Goal: Information Seeking & Learning: Learn about a topic

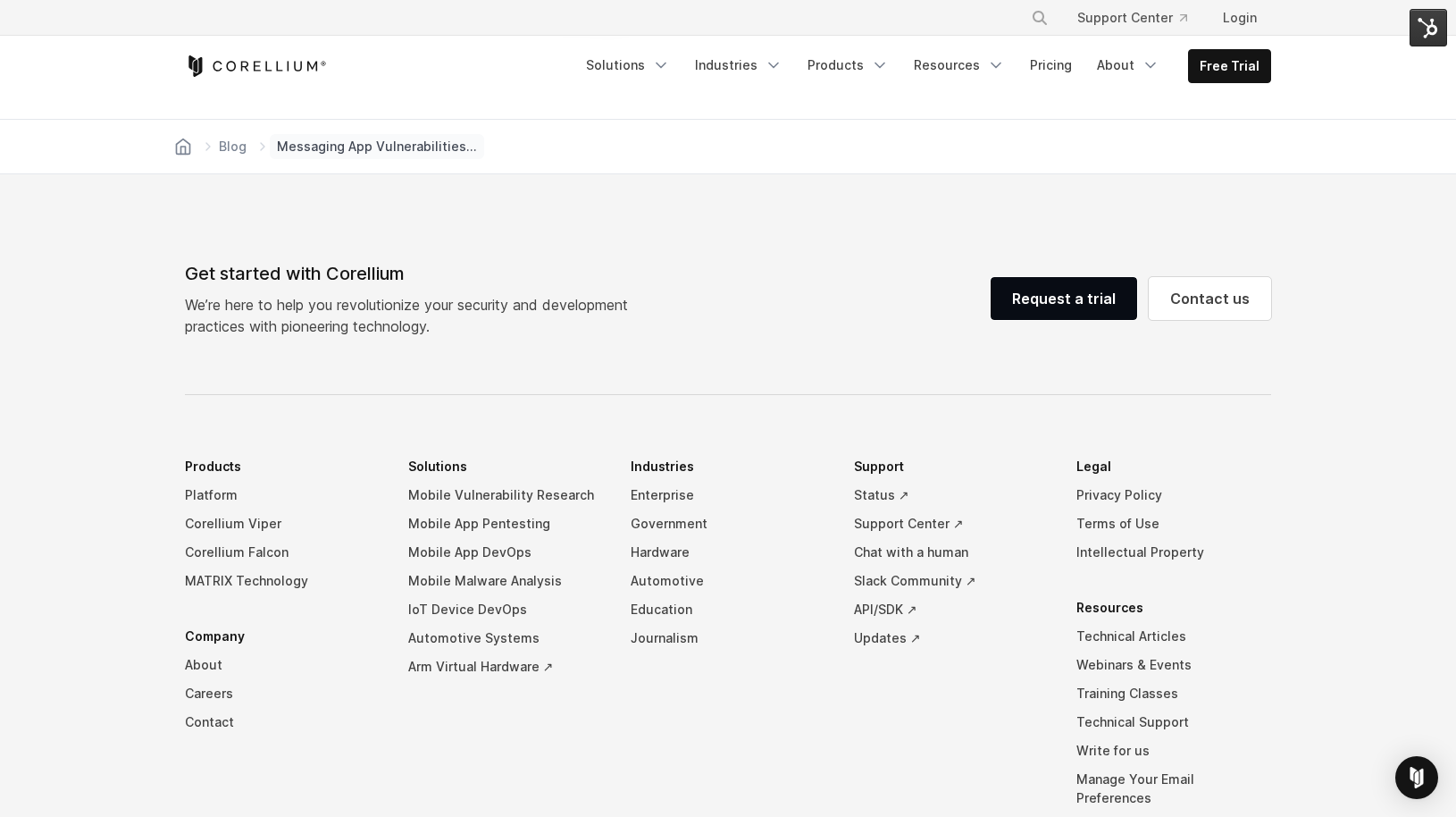
scroll to position [4934, 0]
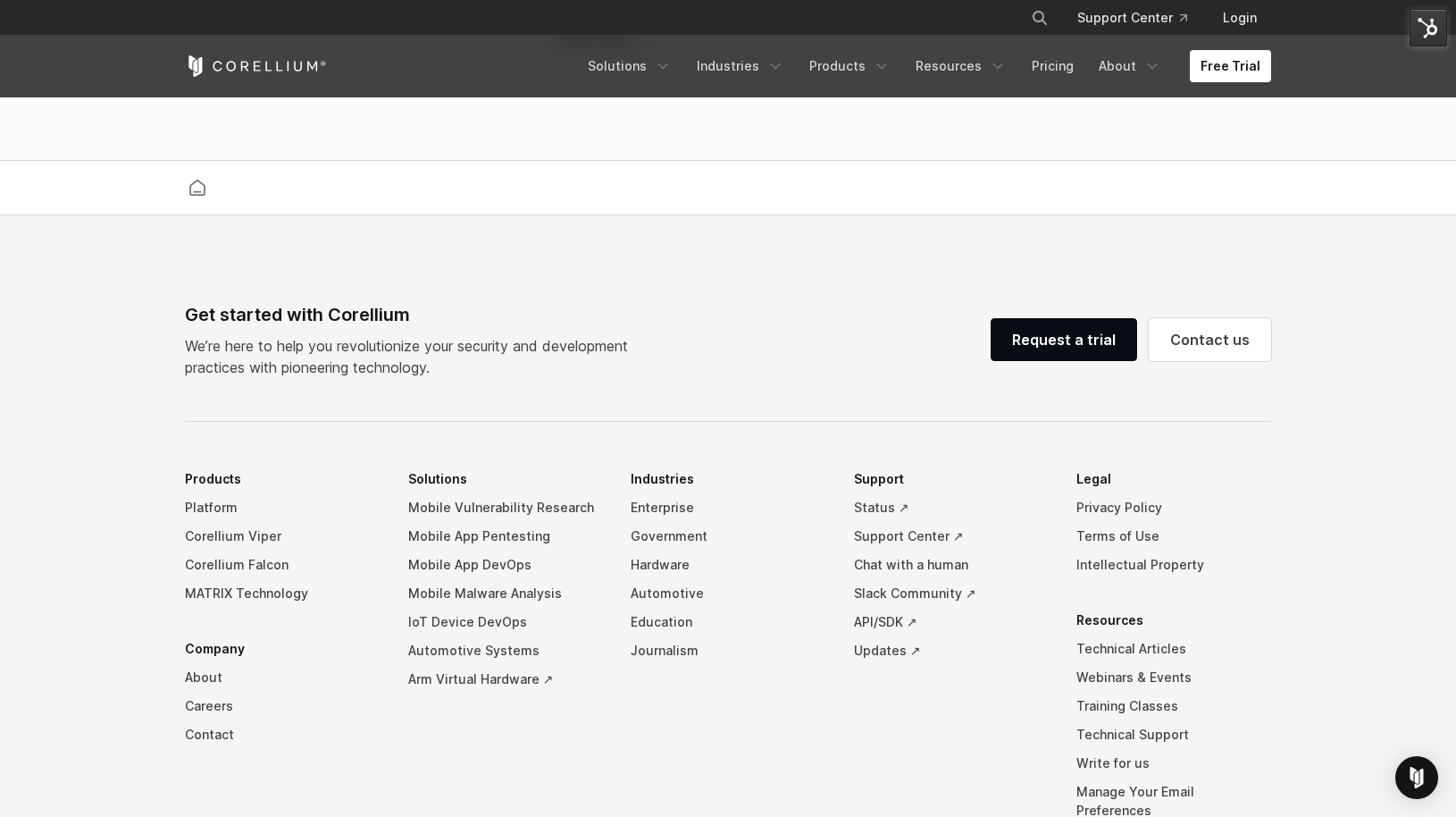
scroll to position [2441, 0]
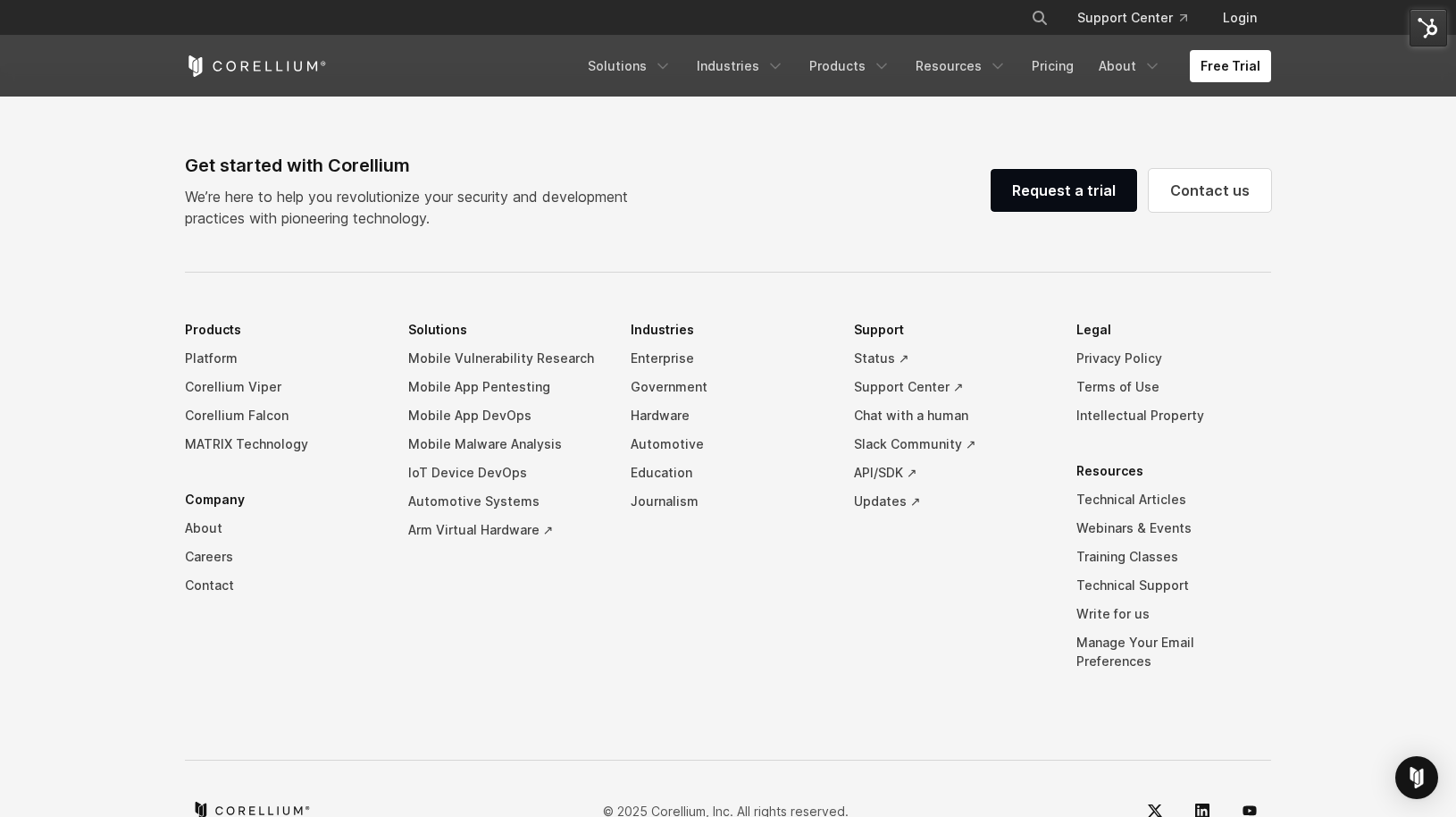
scroll to position [1294, 0]
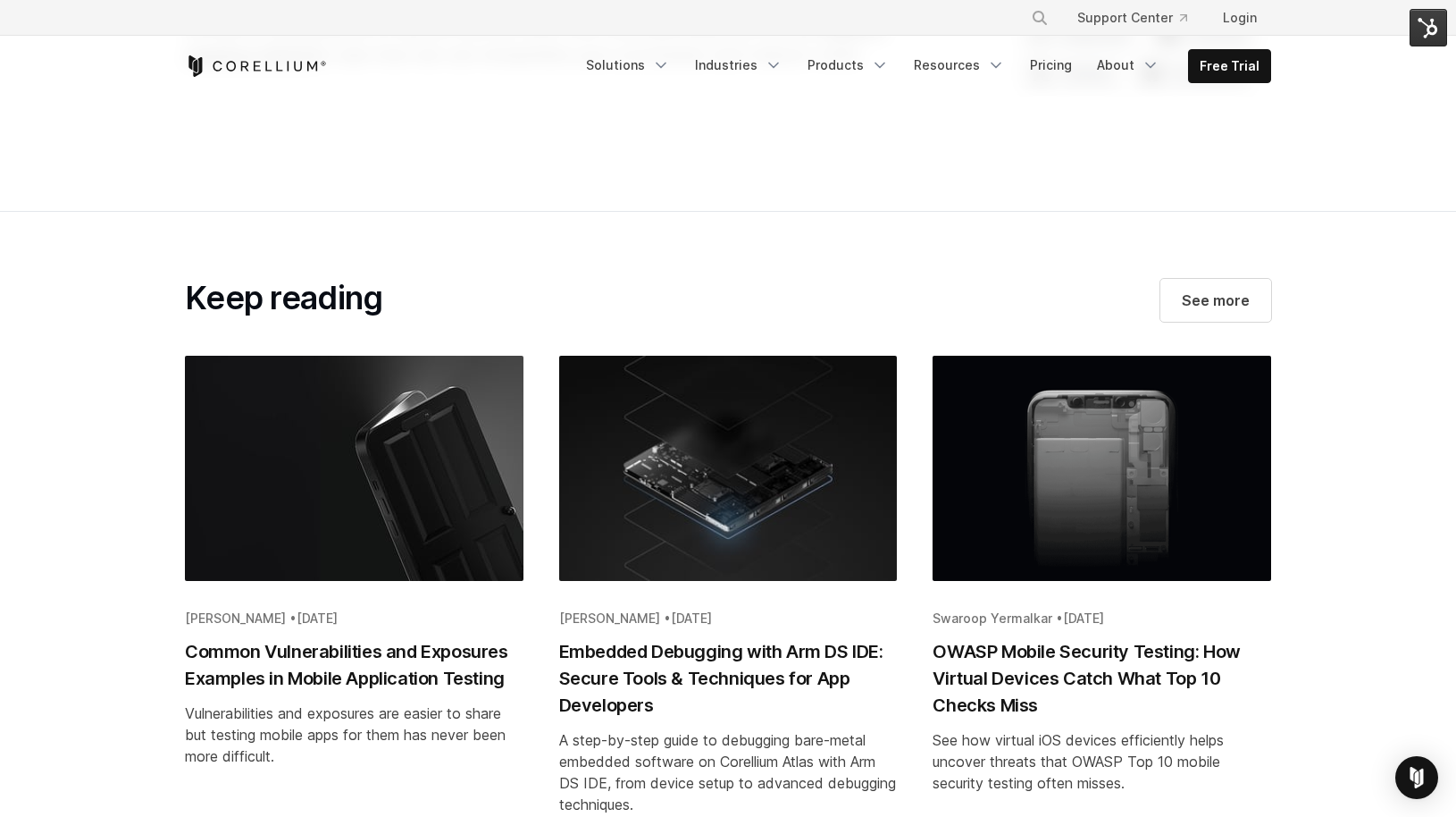
scroll to position [3673, 0]
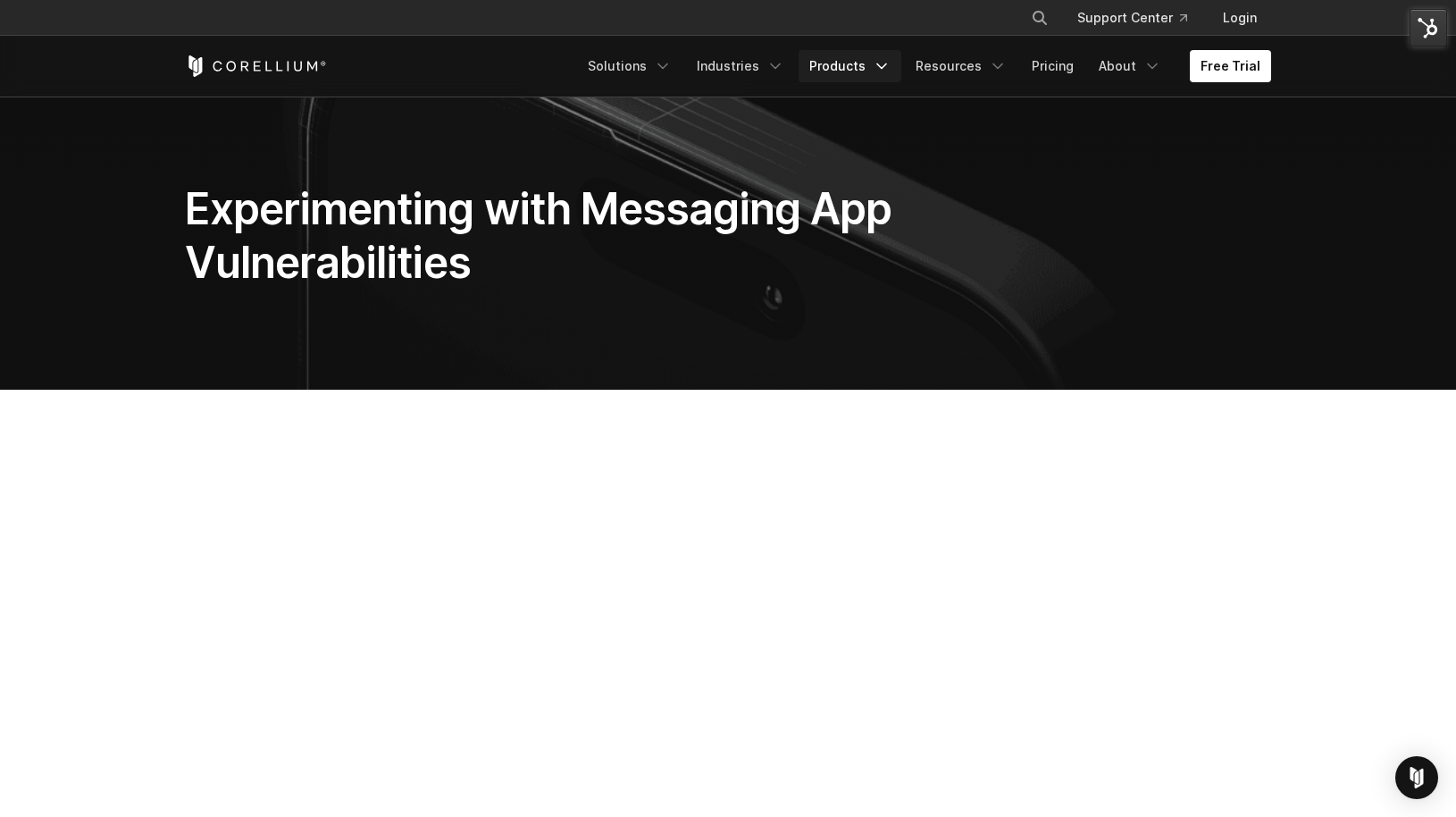
click at [877, 64] on link "Products" at bounding box center [850, 67] width 103 height 32
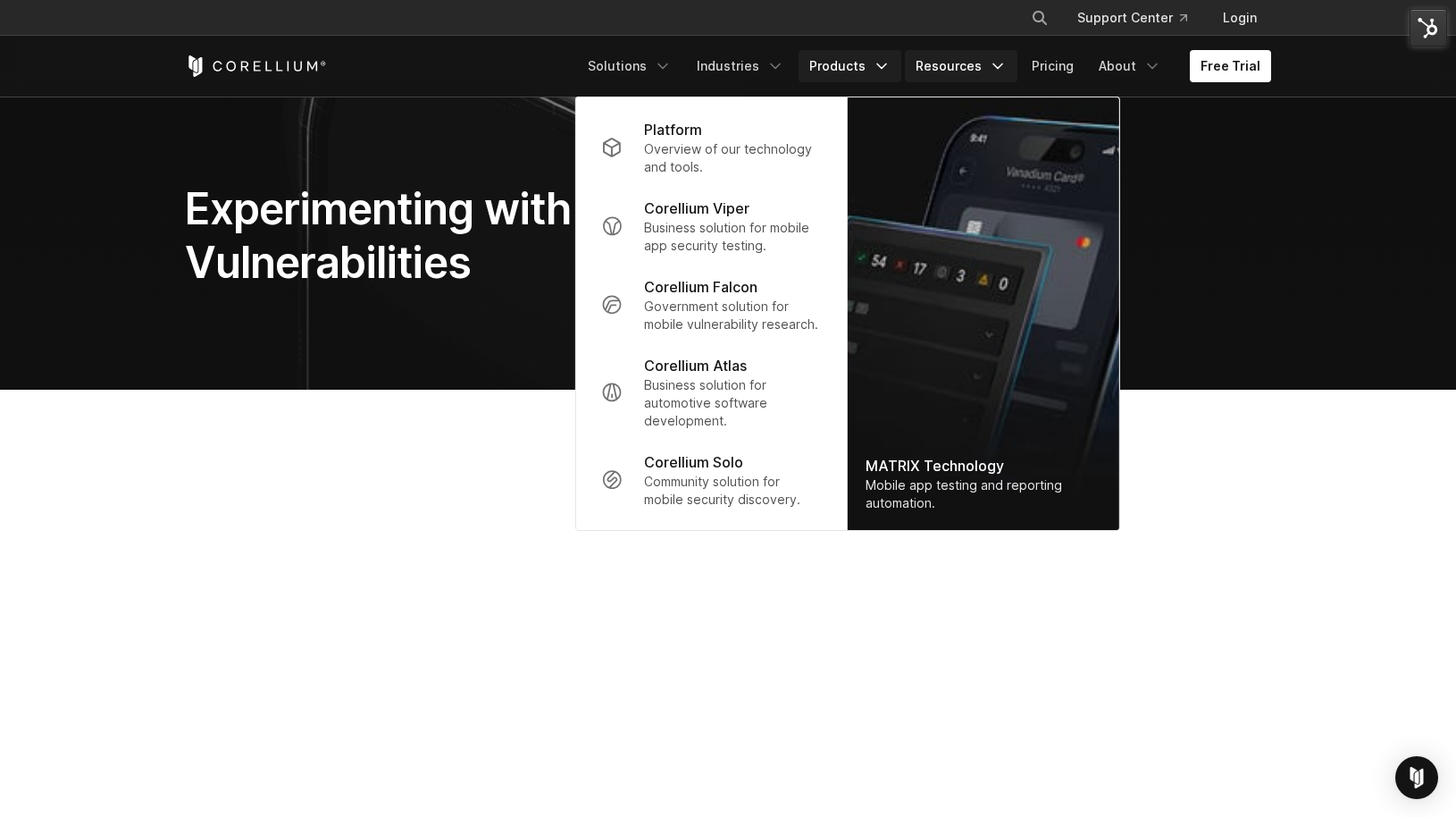
click at [963, 59] on link "Resources" at bounding box center [961, 67] width 113 height 32
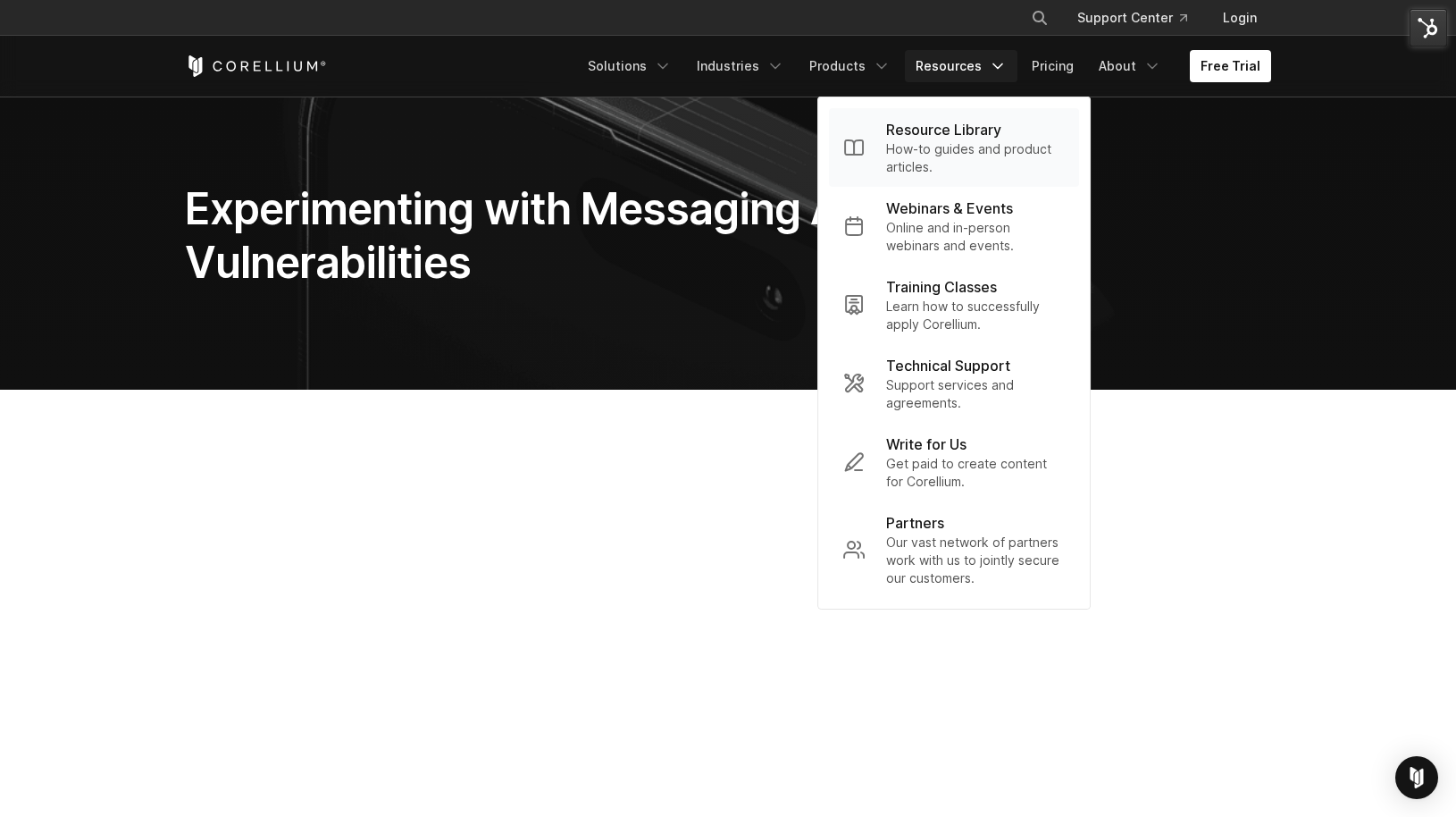
click at [953, 125] on p "Resource Library" at bounding box center [944, 130] width 115 height 22
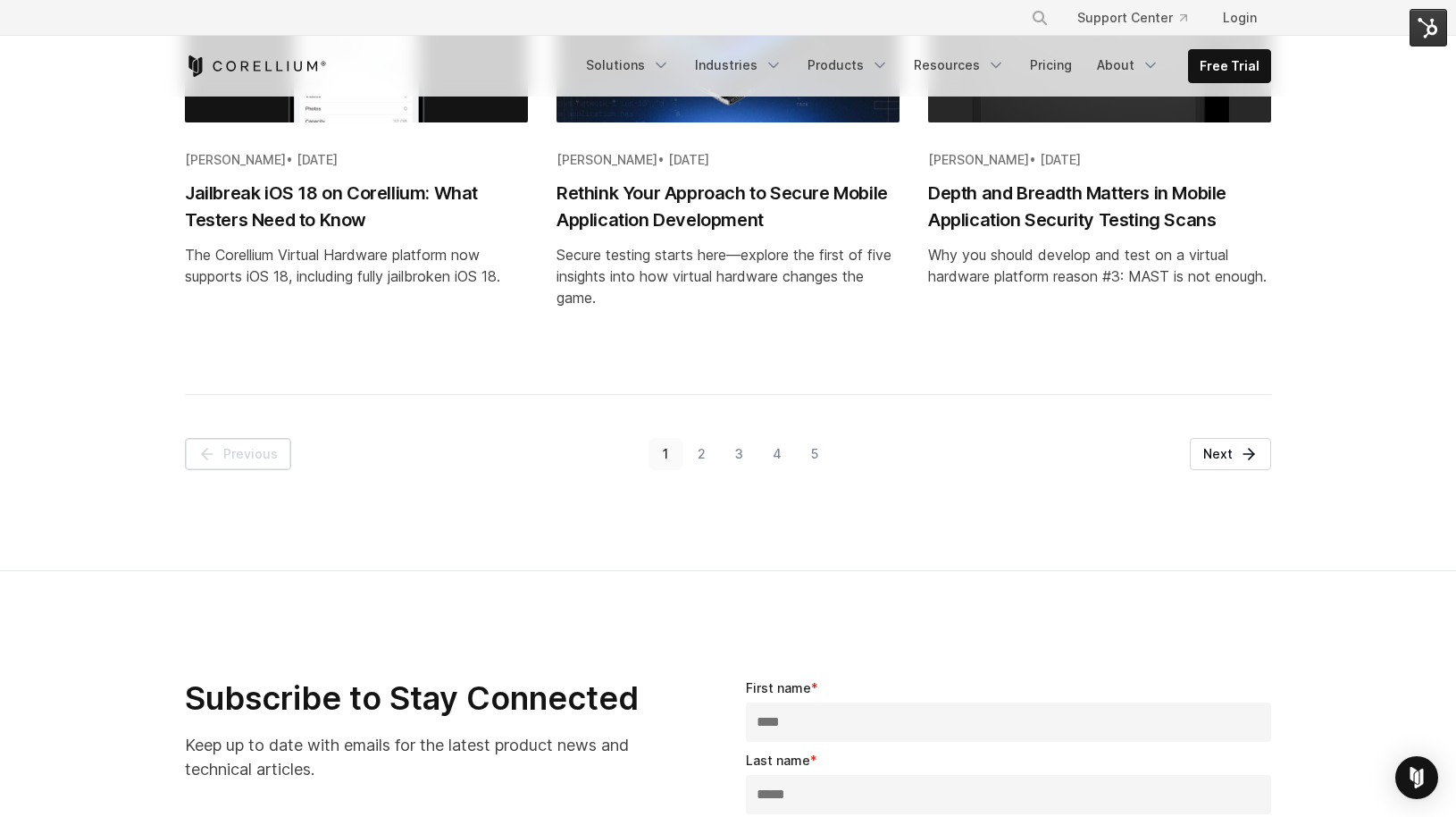
scroll to position [2288, 0]
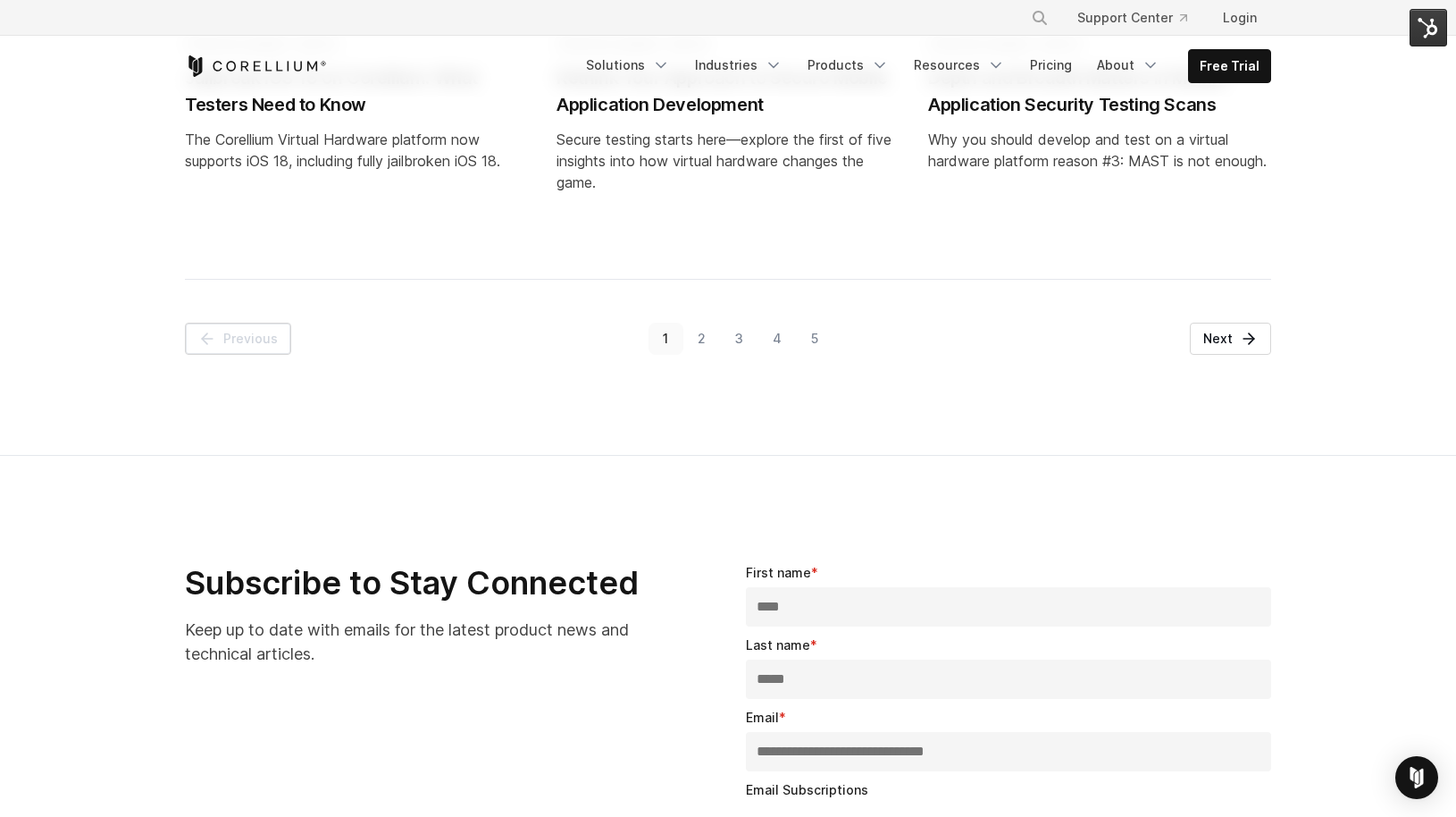
click at [813, 331] on link "5" at bounding box center [814, 339] width 37 height 32
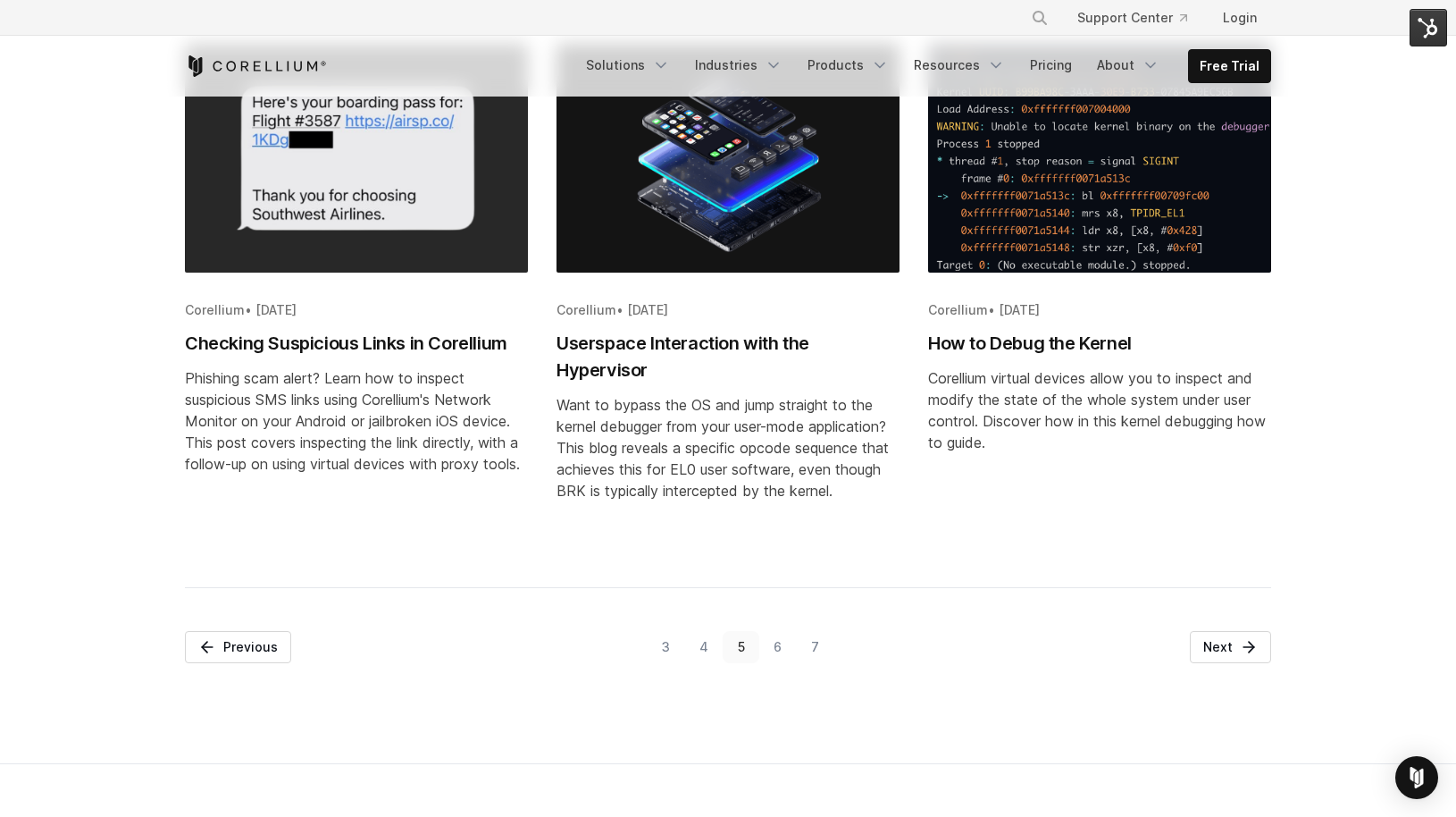
scroll to position [2248, 0]
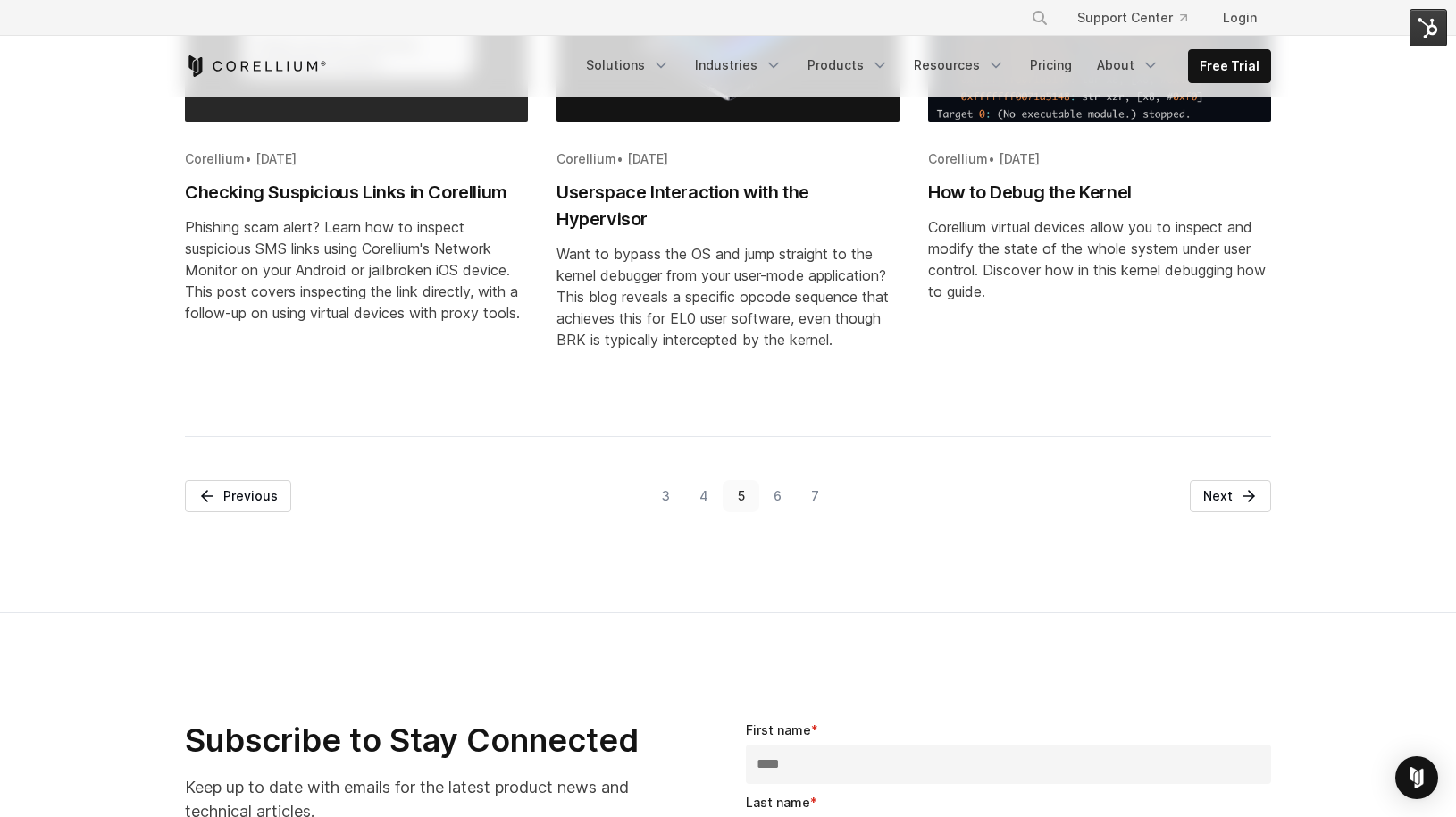
click at [782, 512] on link "6" at bounding box center [778, 496] width 38 height 32
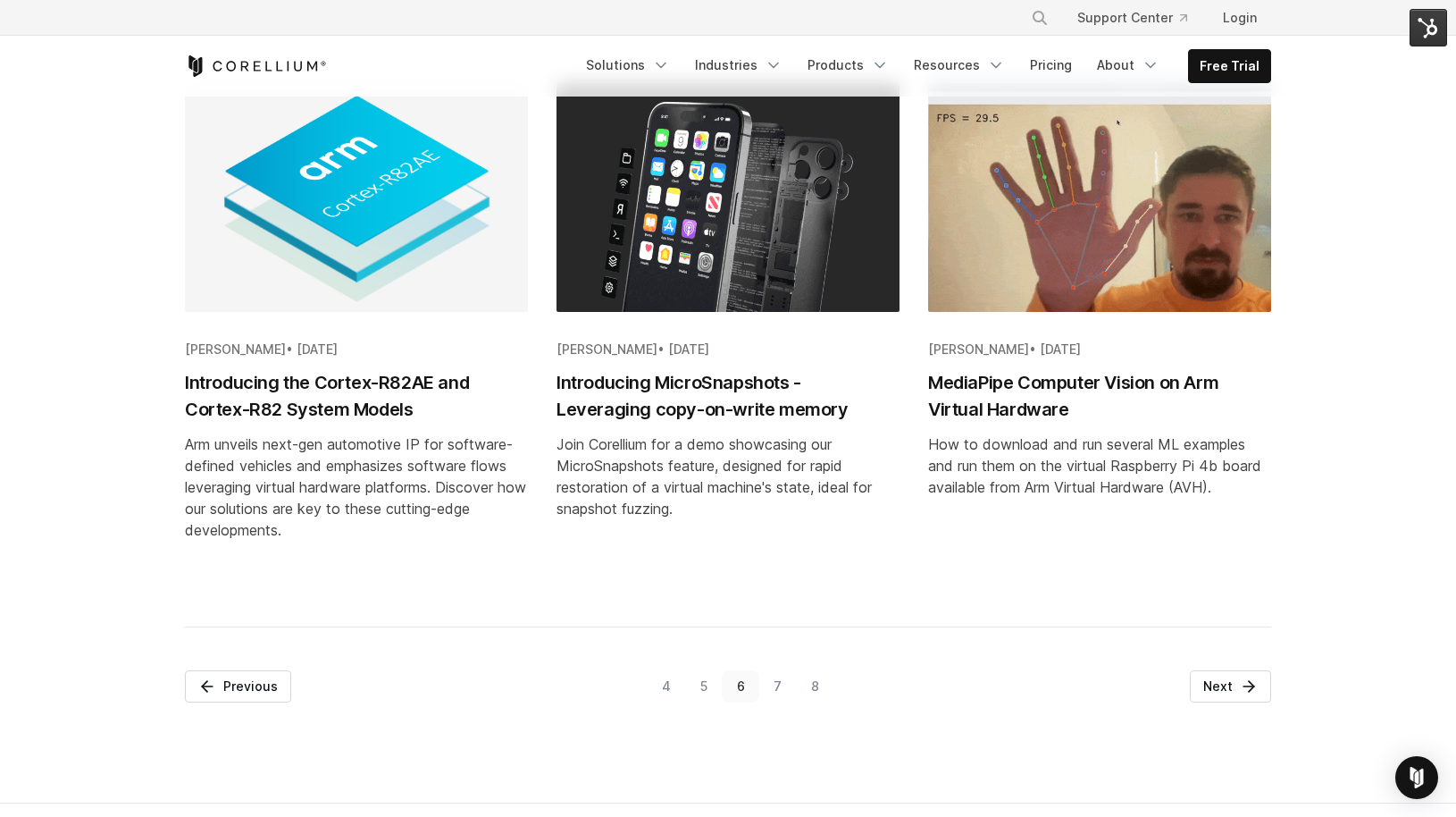
scroll to position [1988, 0]
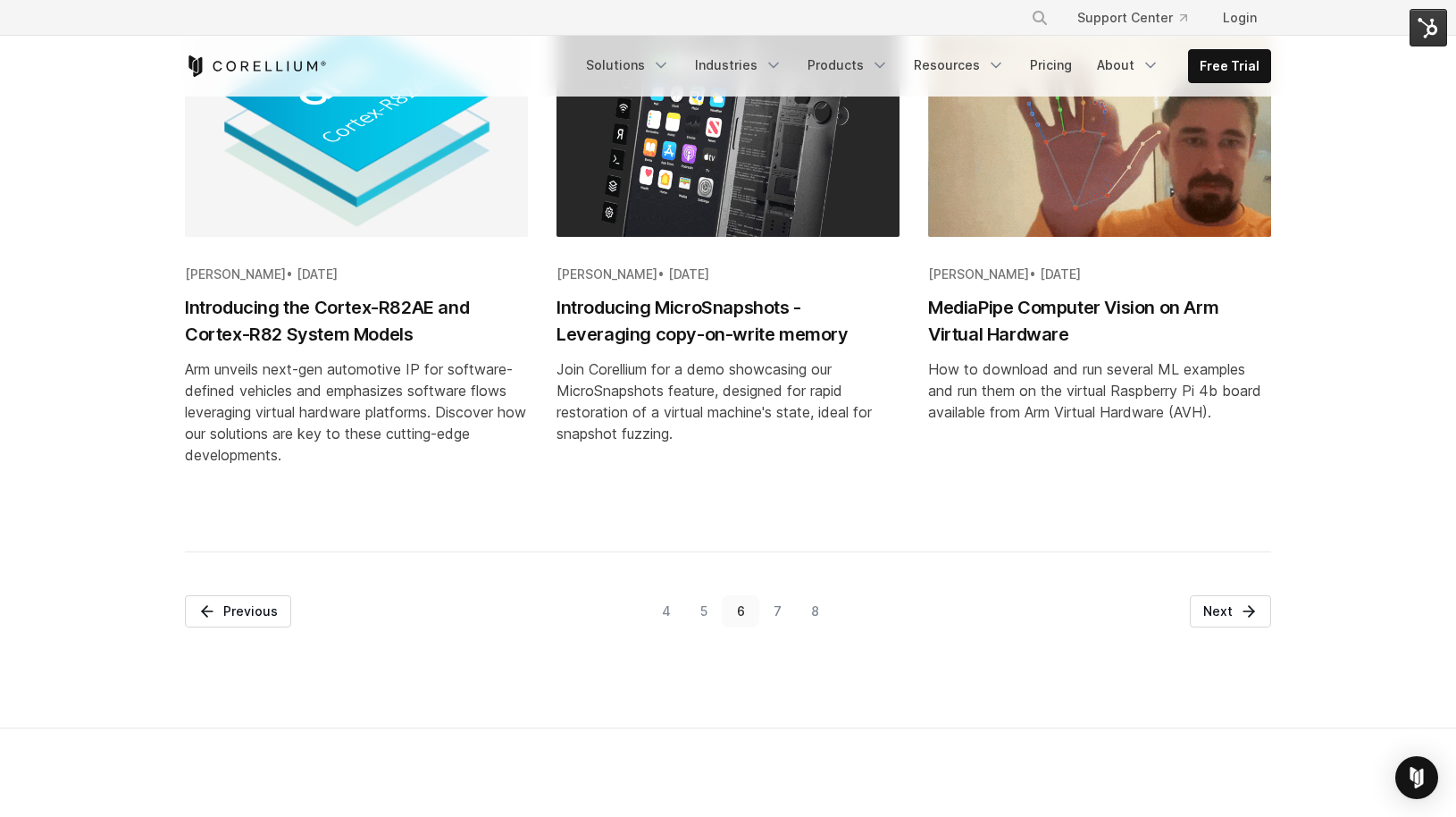
click at [779, 603] on link "7" at bounding box center [778, 612] width 38 height 32
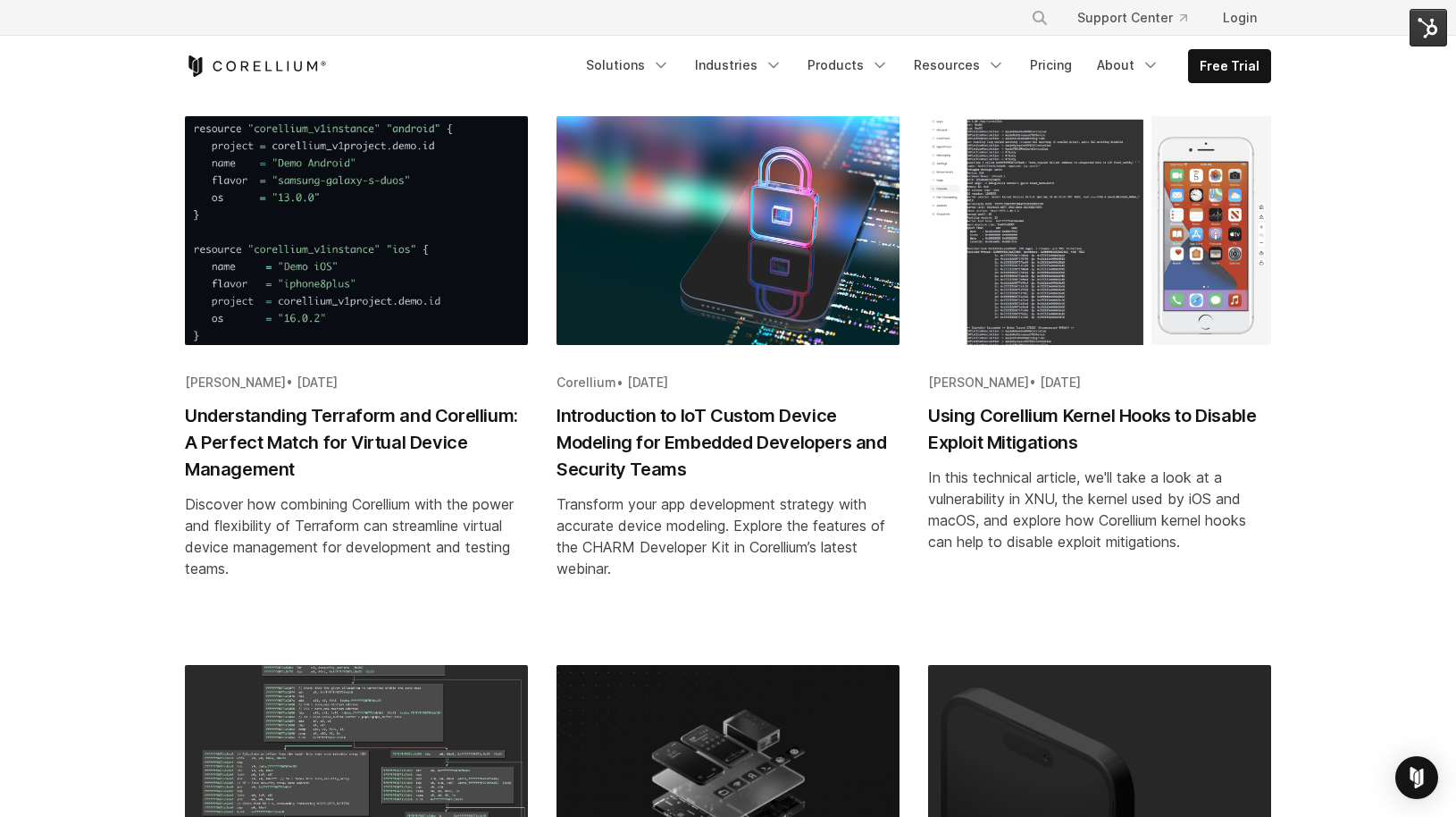
scroll to position [872, 0]
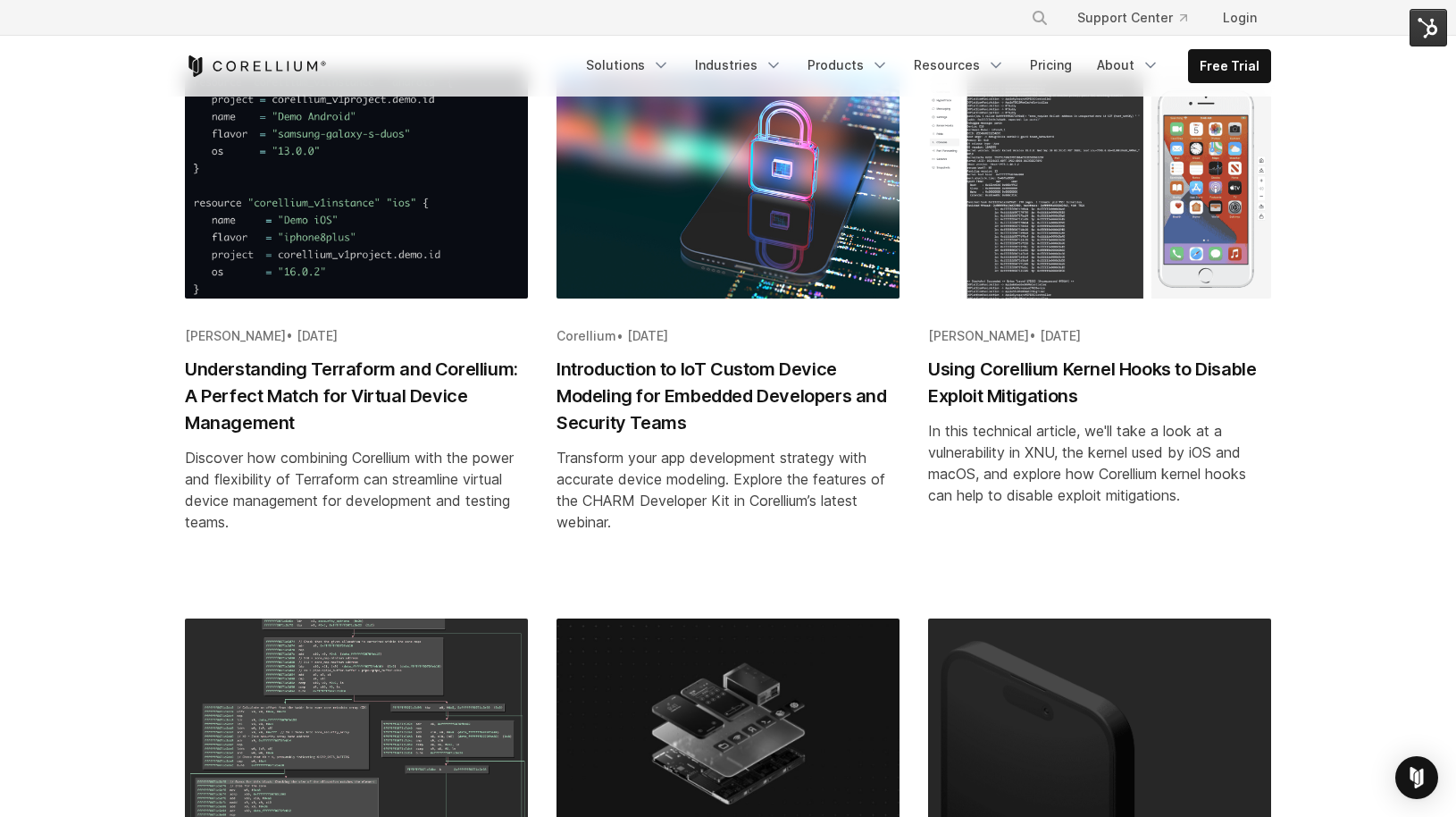
click at [409, 416] on h2 "Understanding Terraform and Corellium: A Perfect Match for Virtual Device Manag…" at bounding box center [356, 395] width 343 height 80
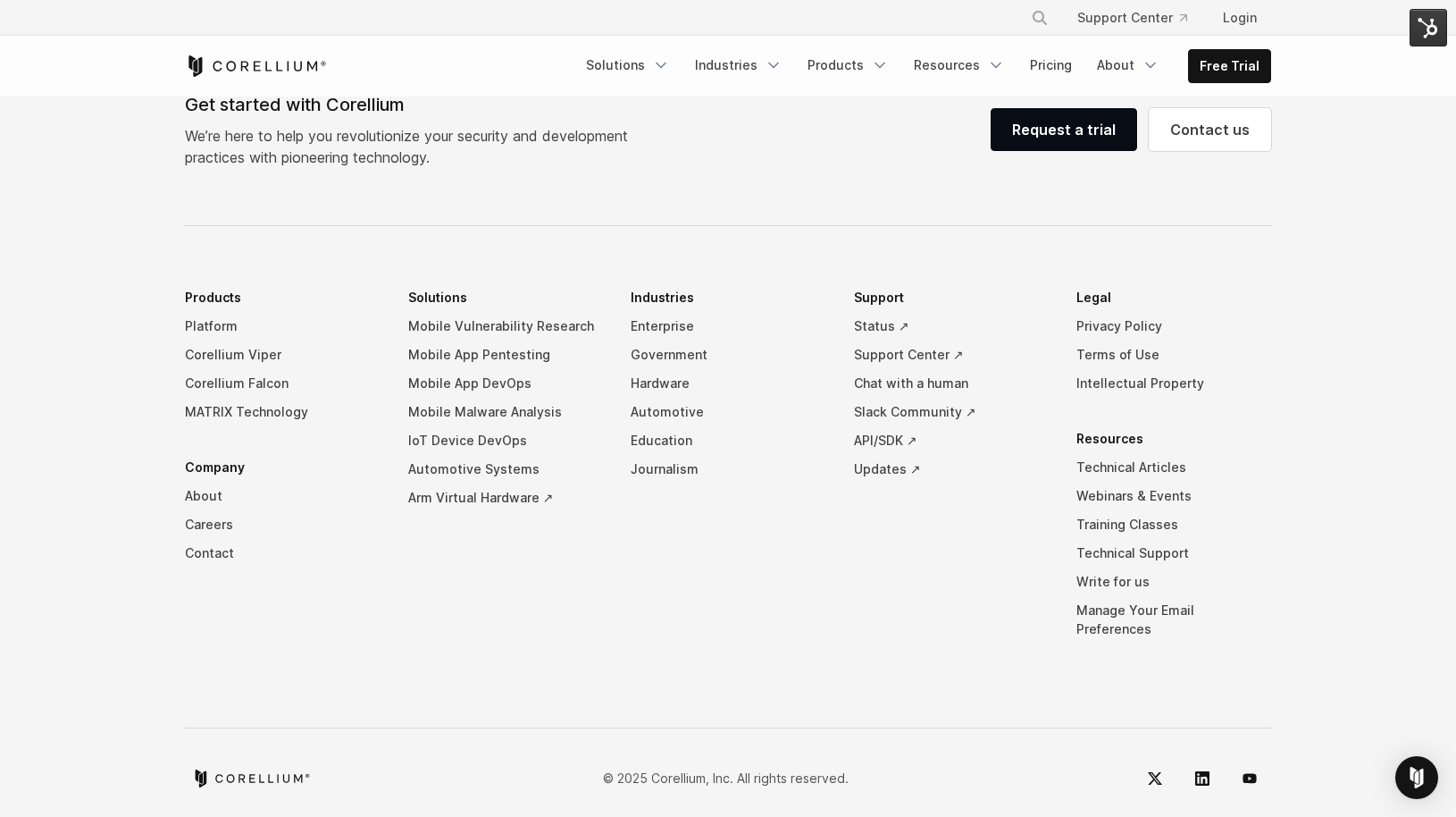
scroll to position [6636, 0]
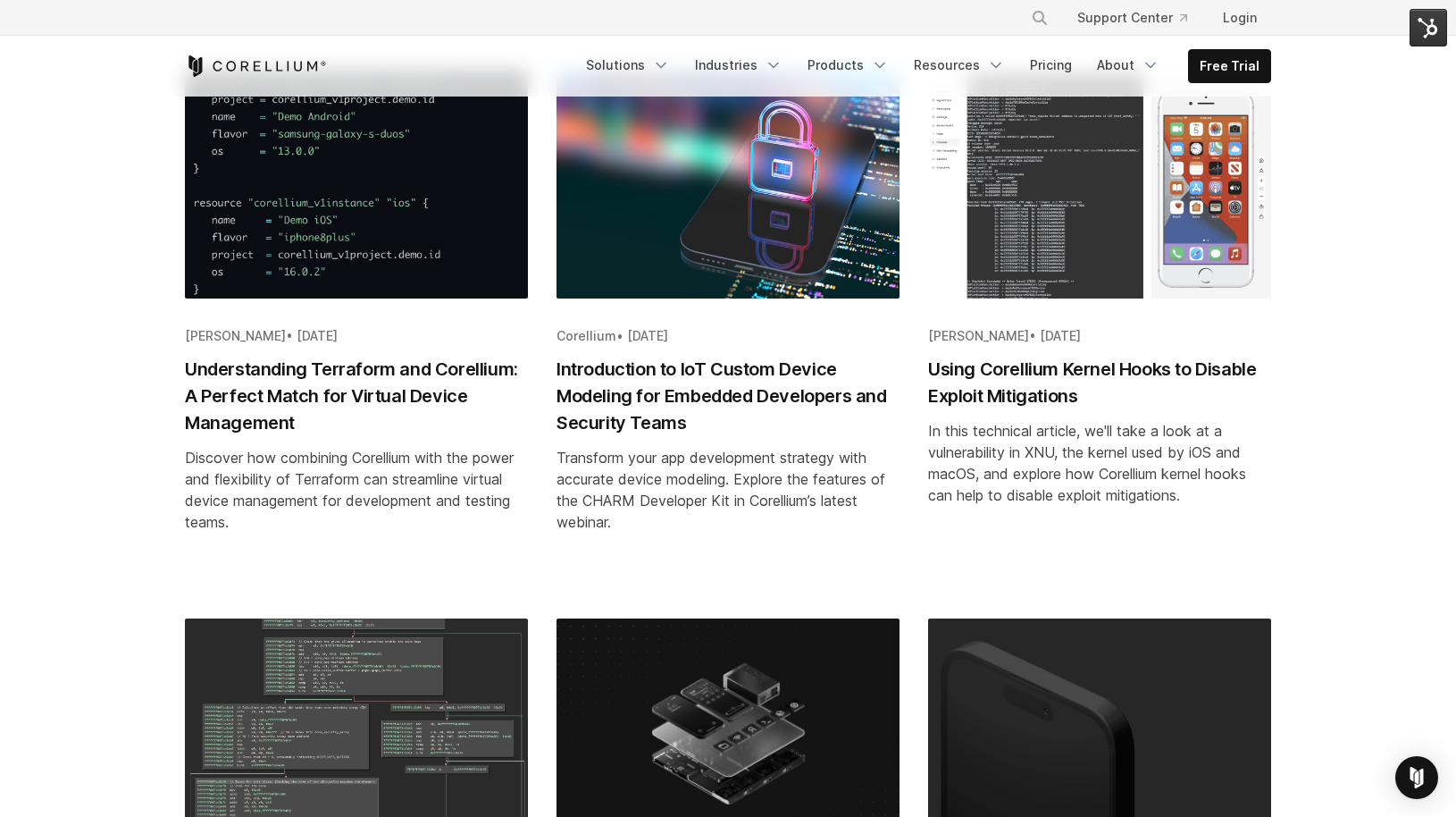
click at [181, 174] on div "**********" at bounding box center [728, 570] width 1122 height 2126
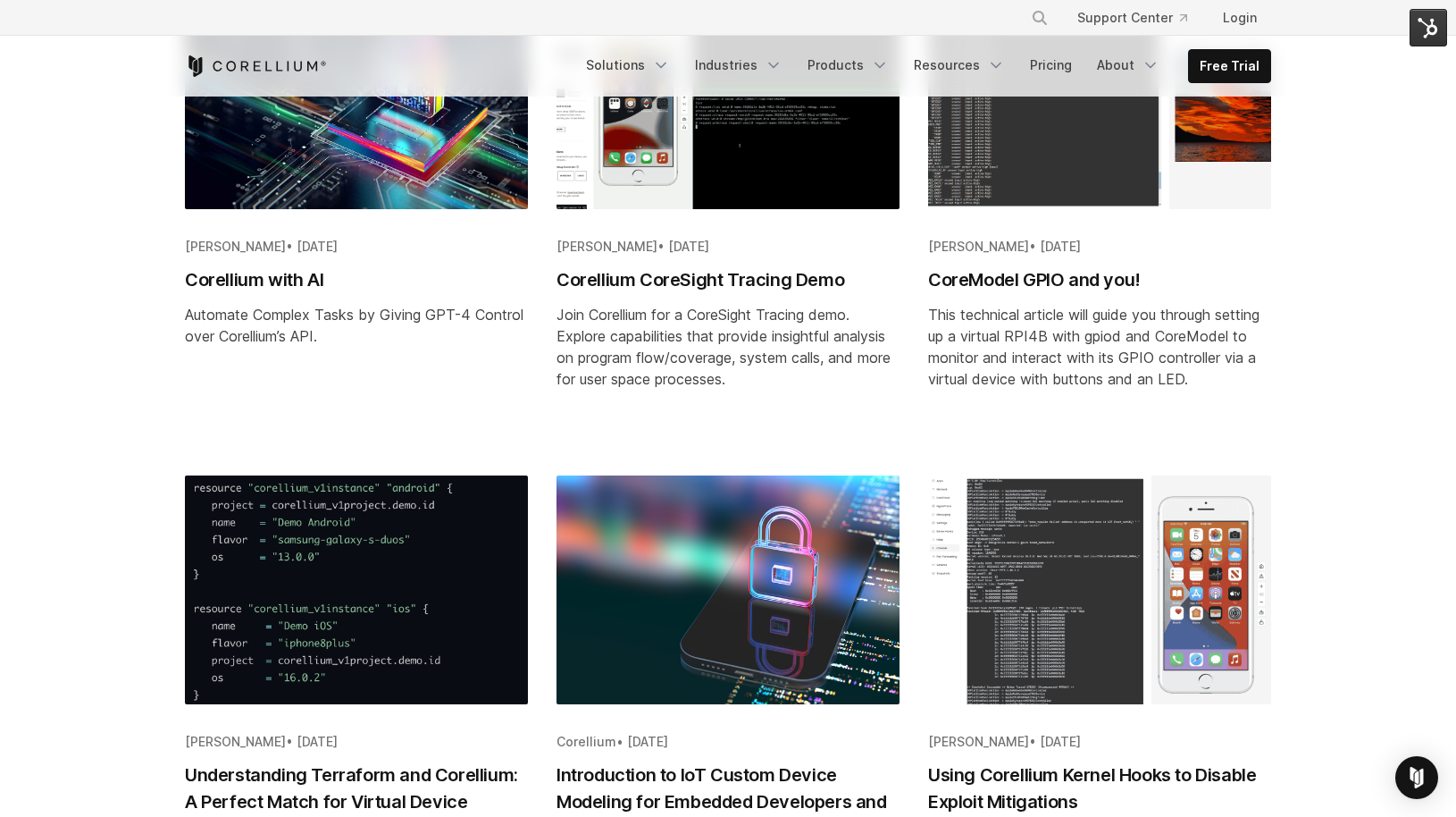
scroll to position [346, 0]
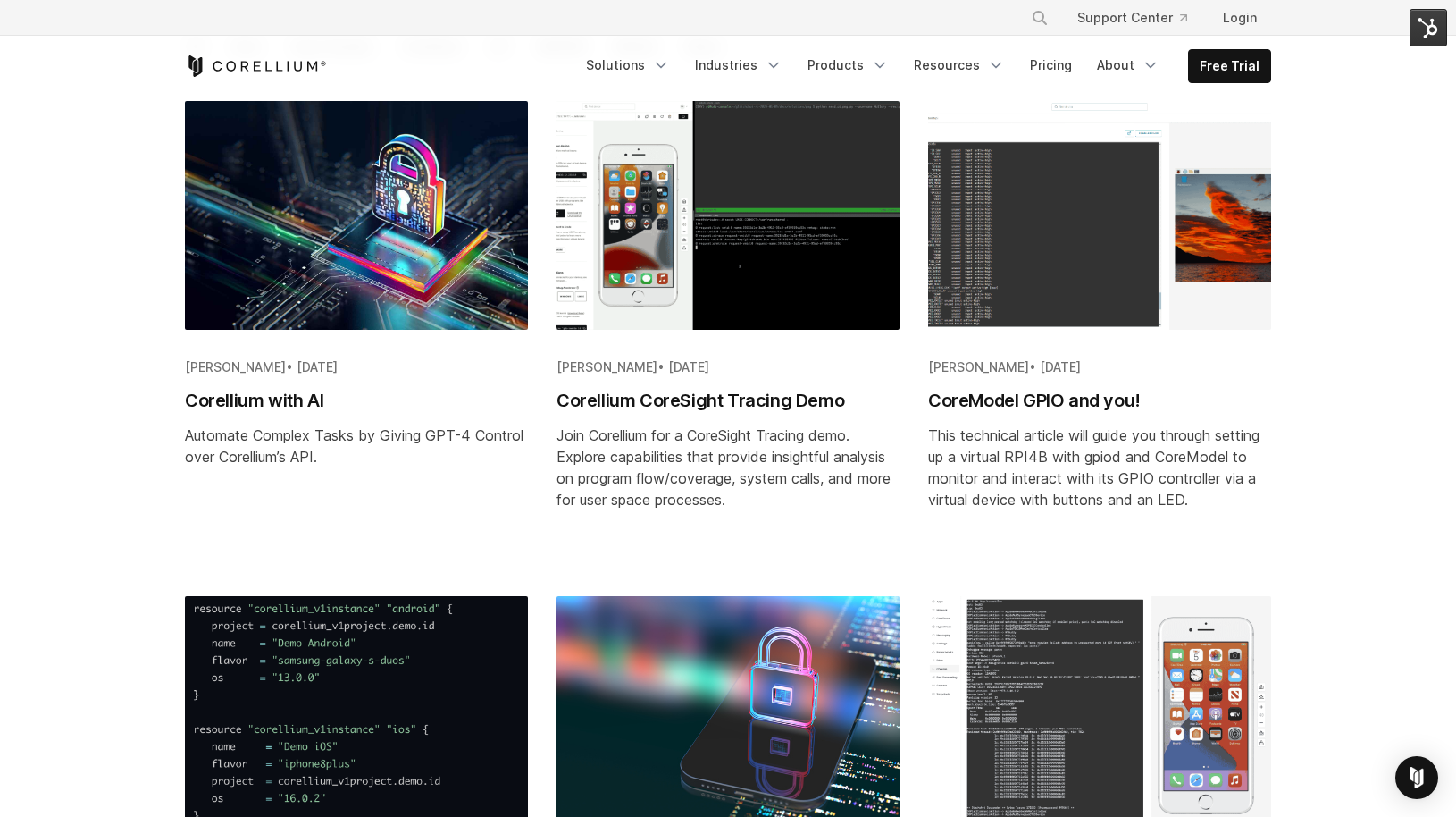
click at [992, 403] on h2 "CoreModel GPIO and you!" at bounding box center [1099, 401] width 343 height 27
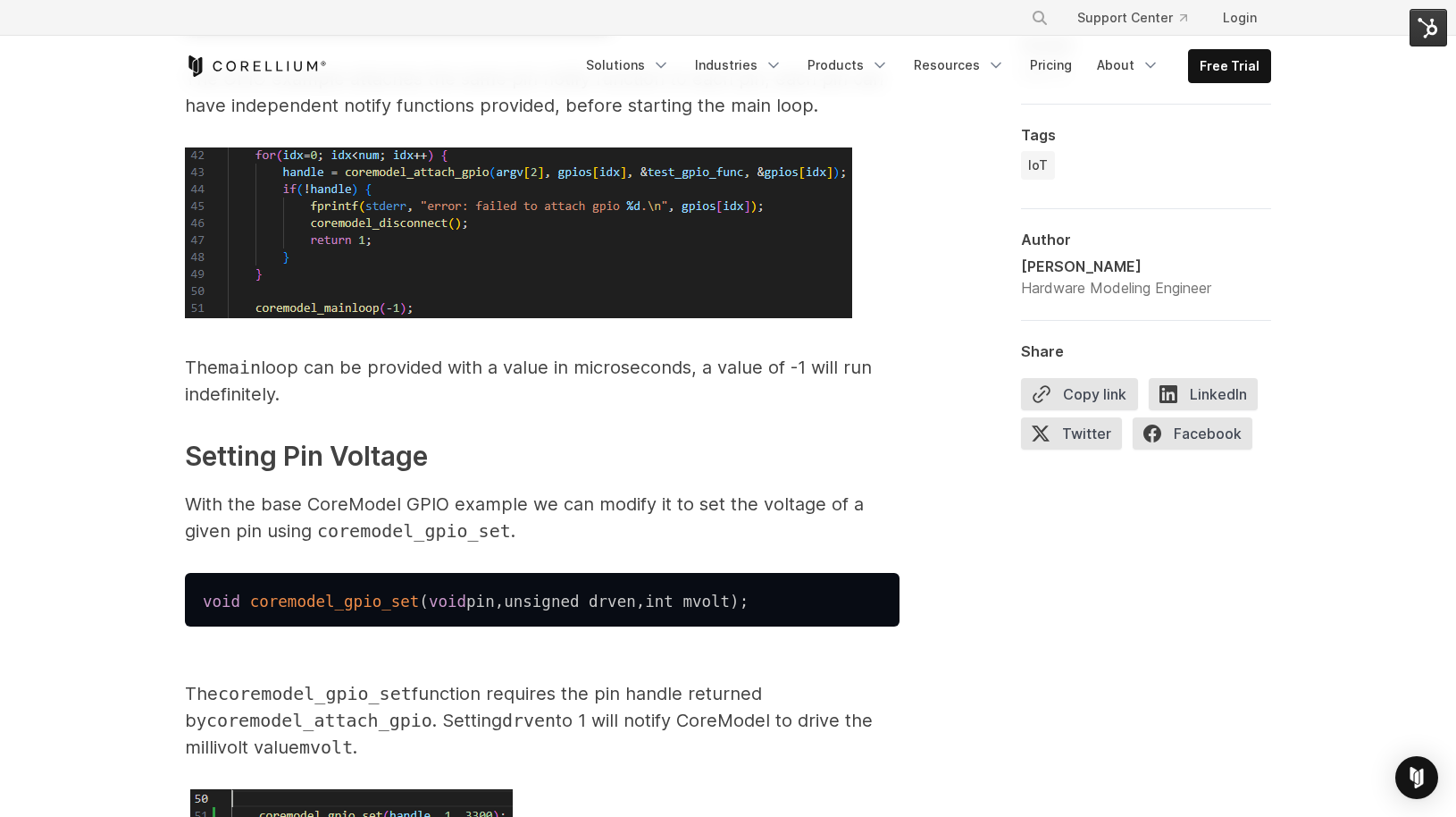
scroll to position [8417, 0]
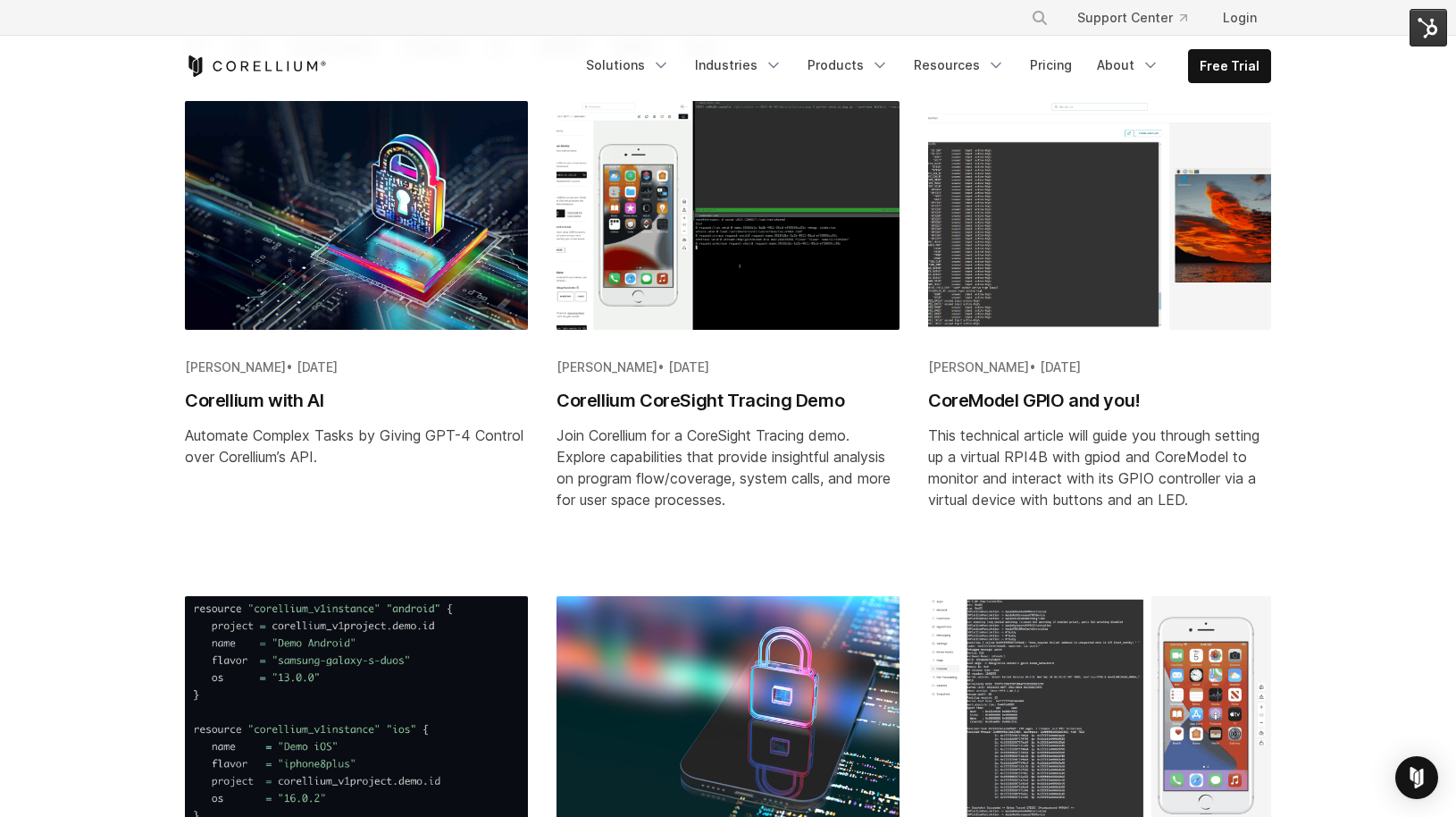
click at [673, 397] on h2 "Corellium CoreSight Tracing Demo" at bounding box center [728, 401] width 343 height 27
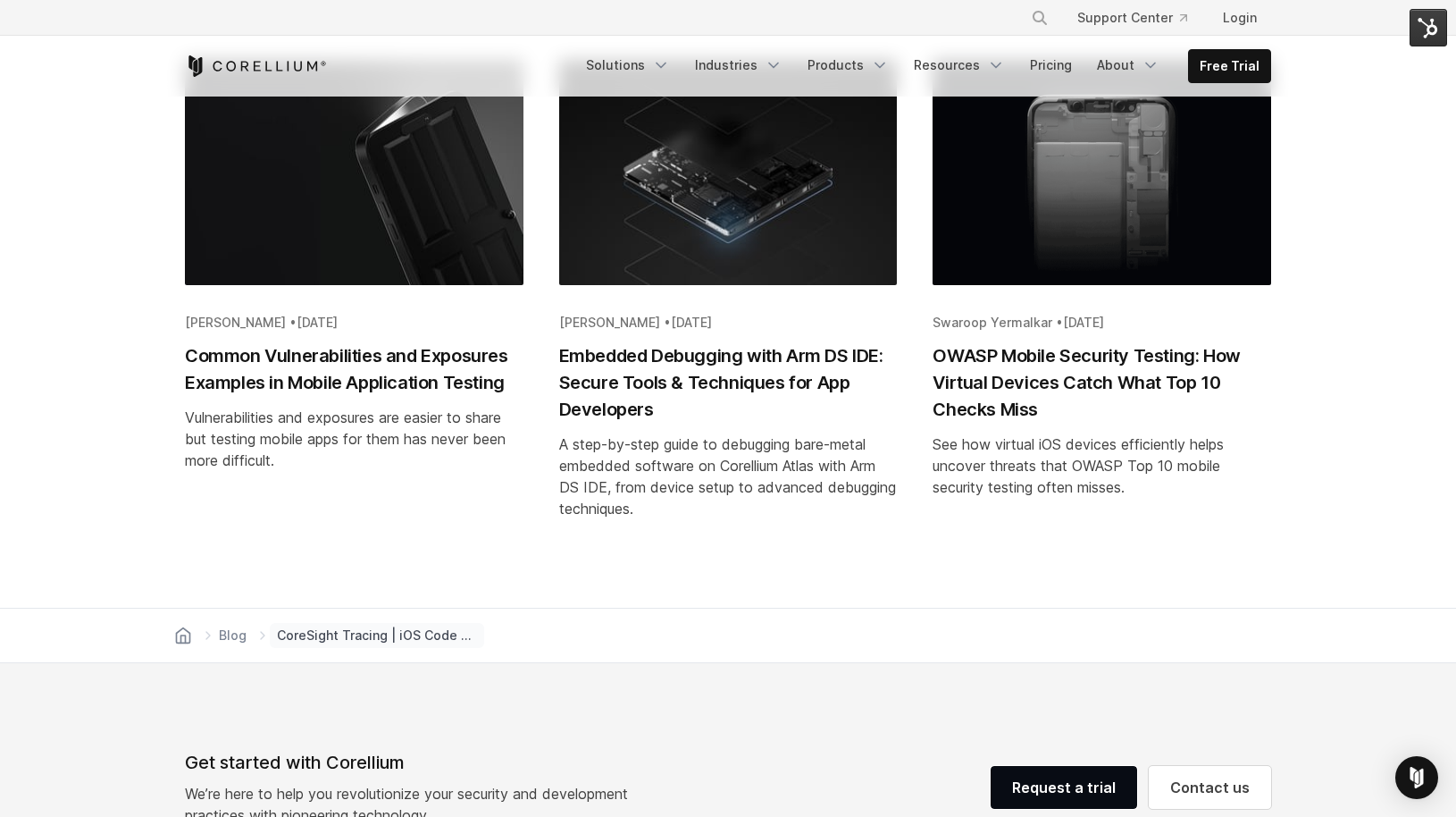
scroll to position [3148, 0]
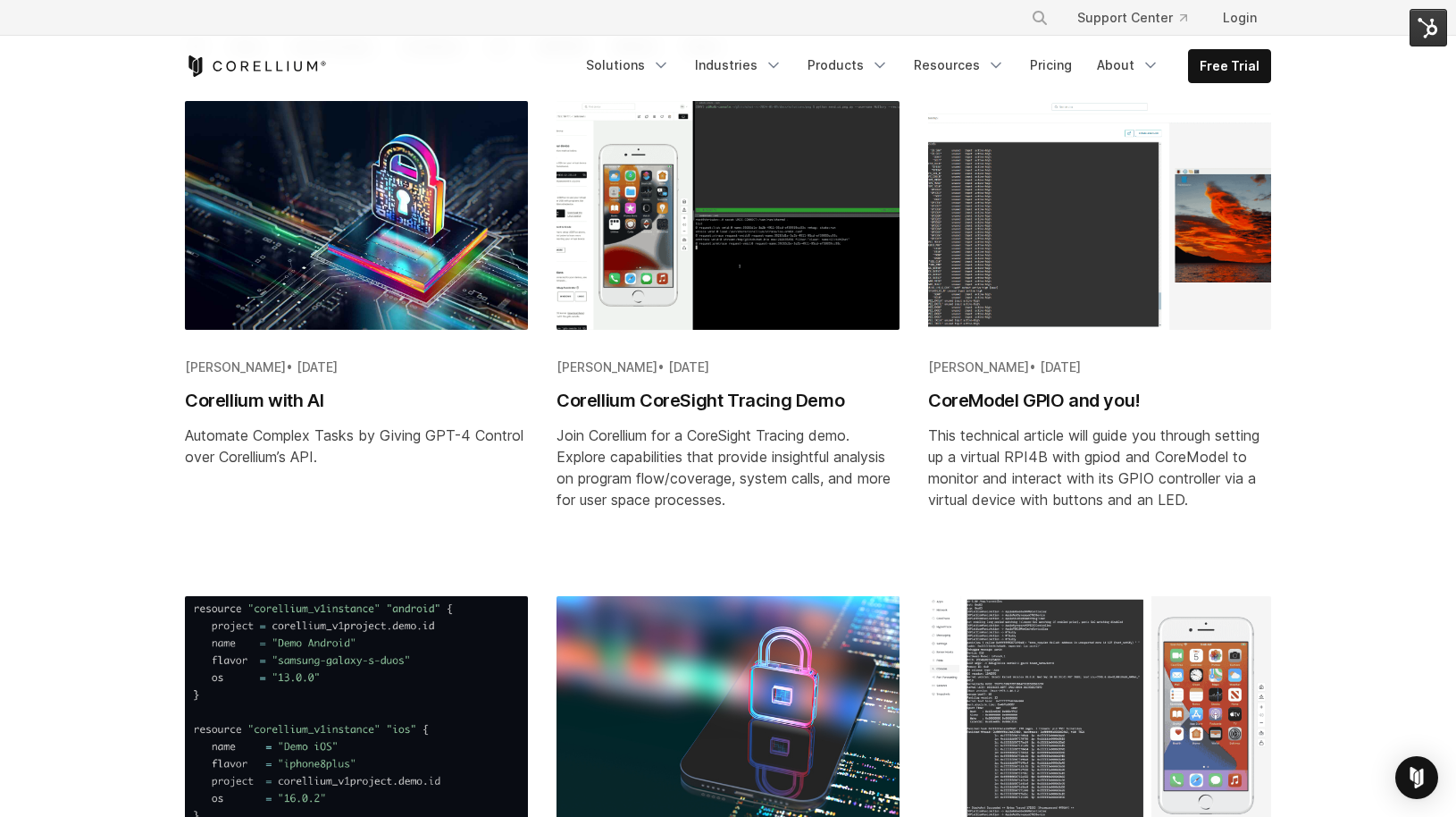
click at [308, 395] on h2 "Corellium with AI" at bounding box center [356, 401] width 343 height 27
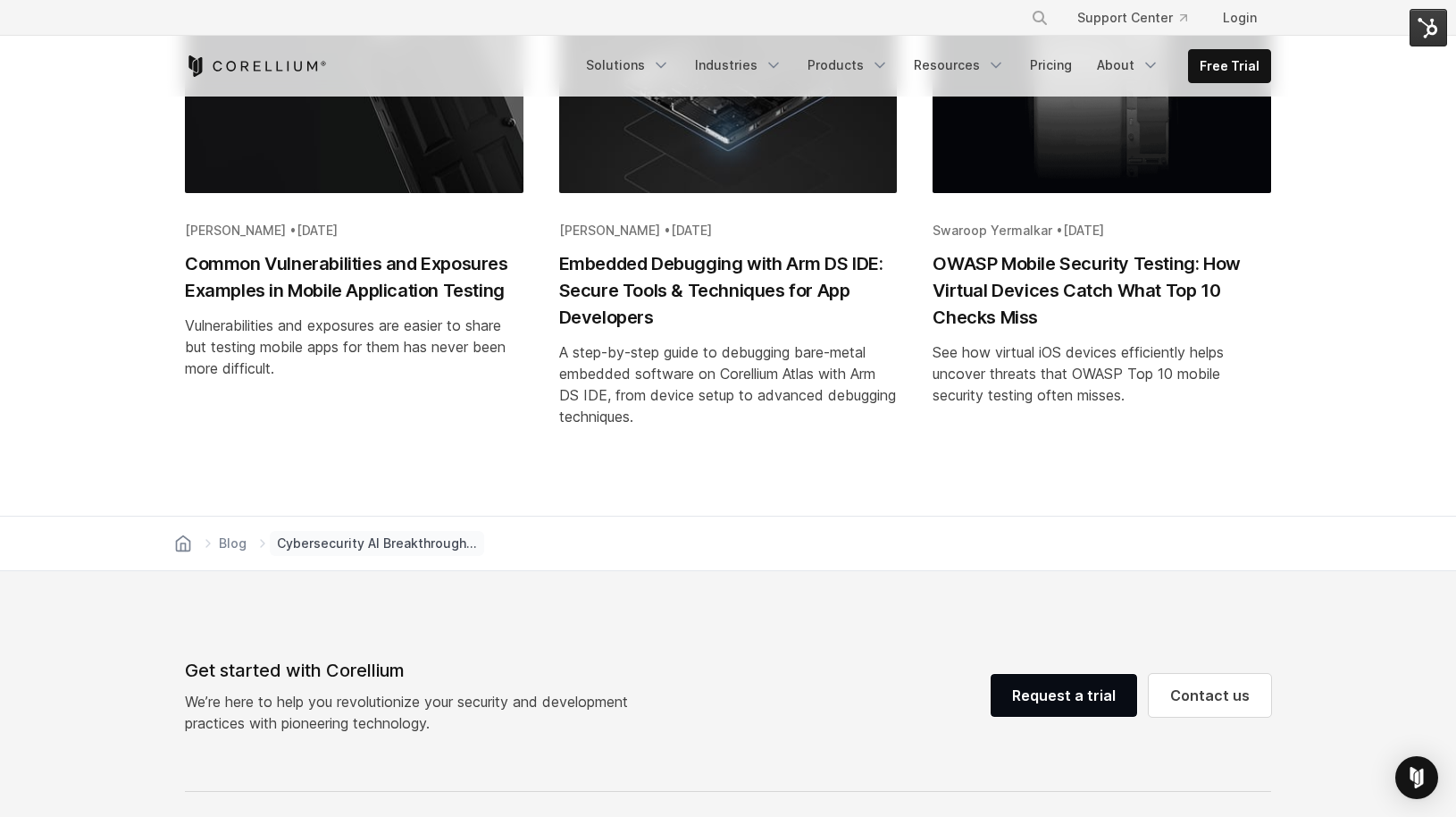
scroll to position [6644, 0]
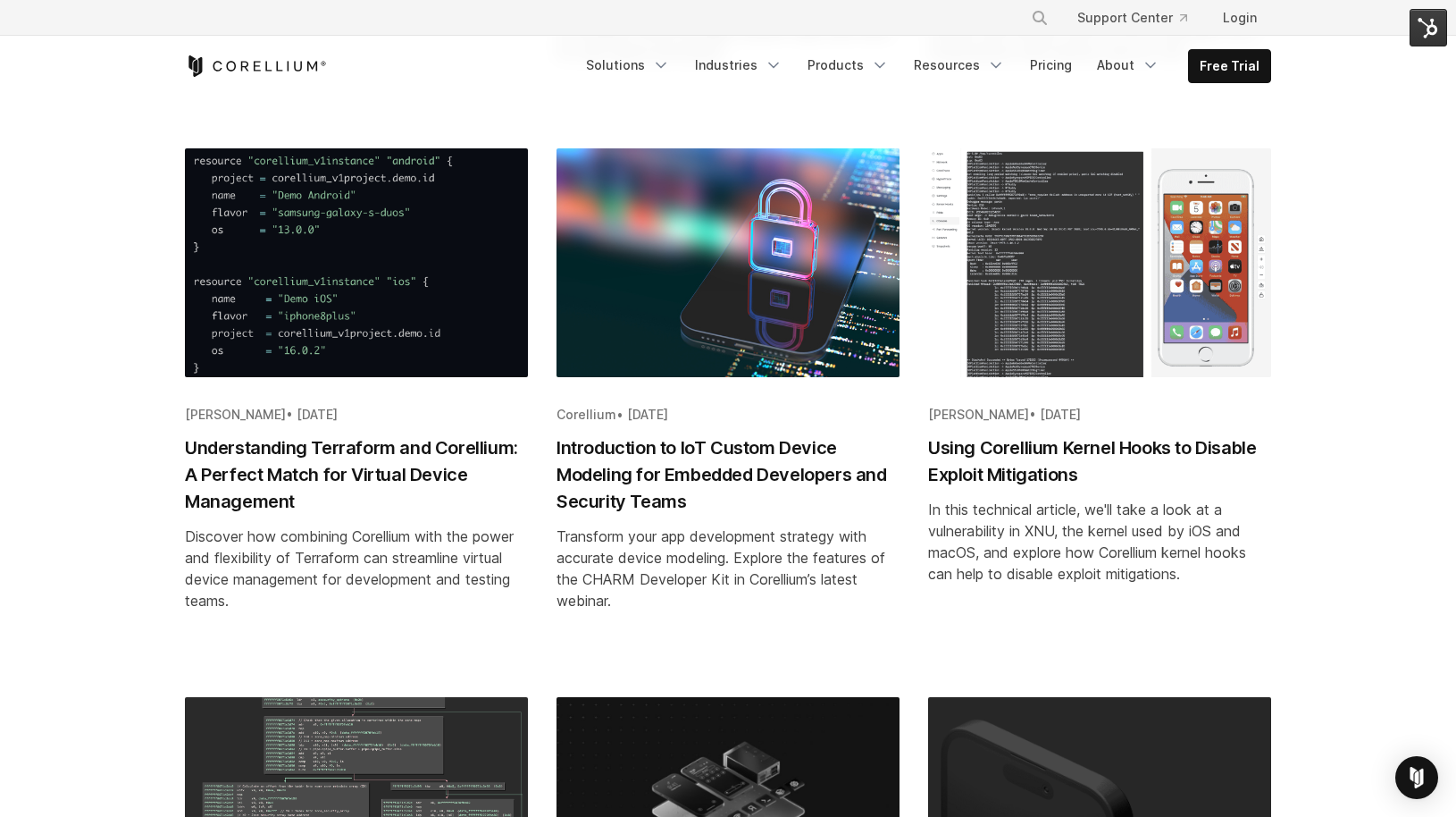
scroll to position [805, 0]
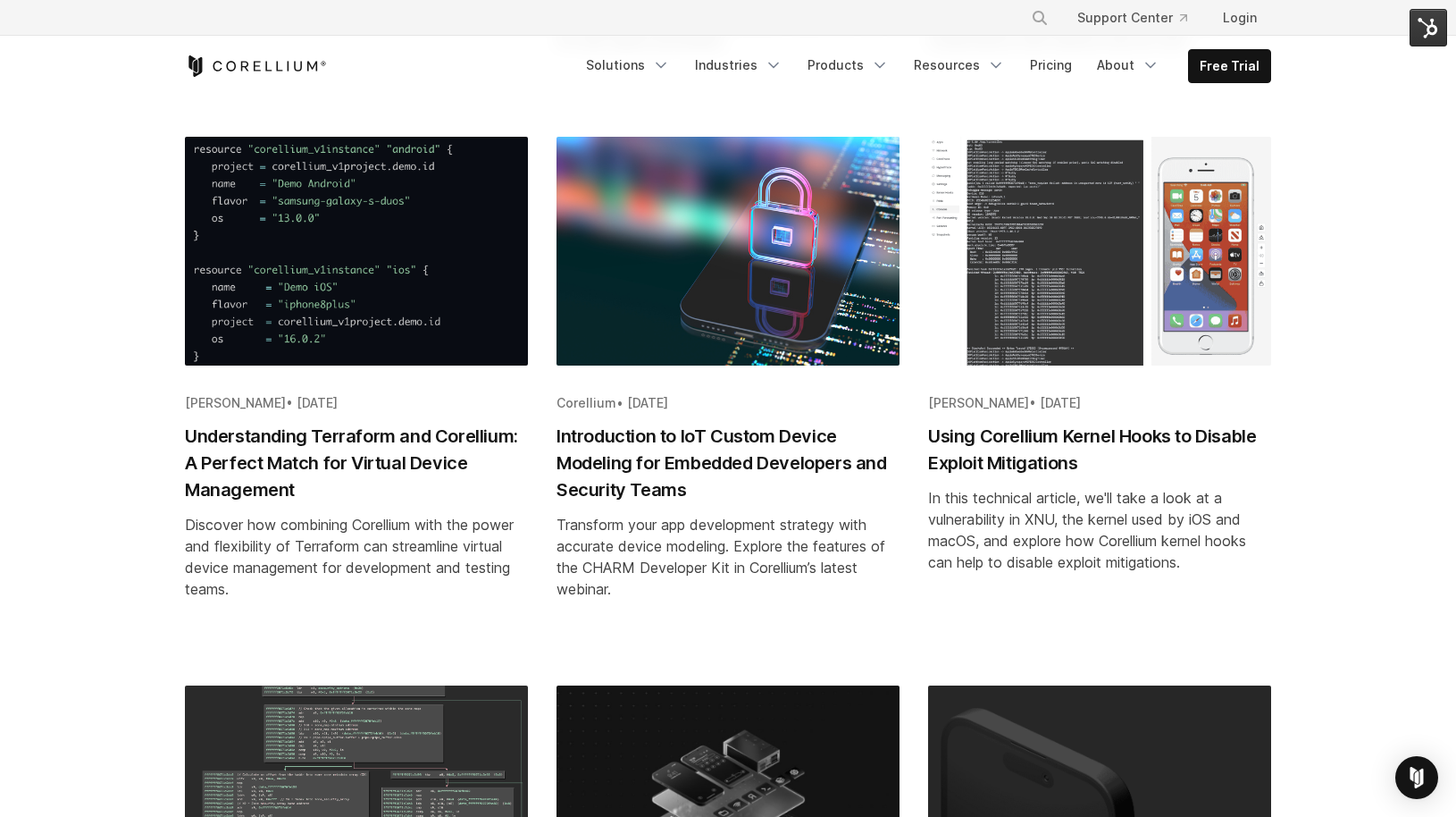
click at [336, 483] on h2 "Understanding Terraform and Corellium: A Perfect Match for Virtual Device Manag…" at bounding box center [356, 462] width 343 height 80
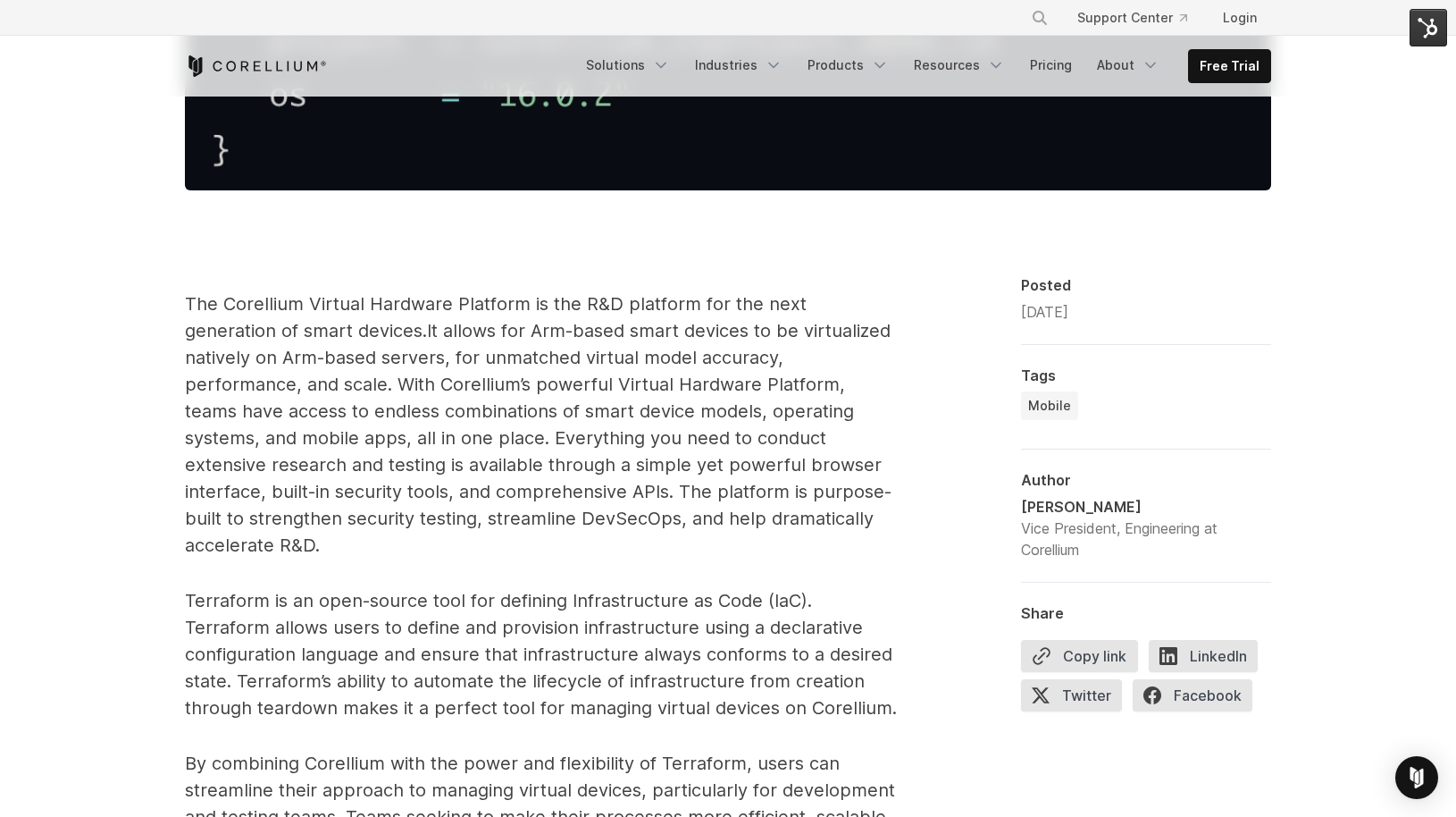
scroll to position [946, 0]
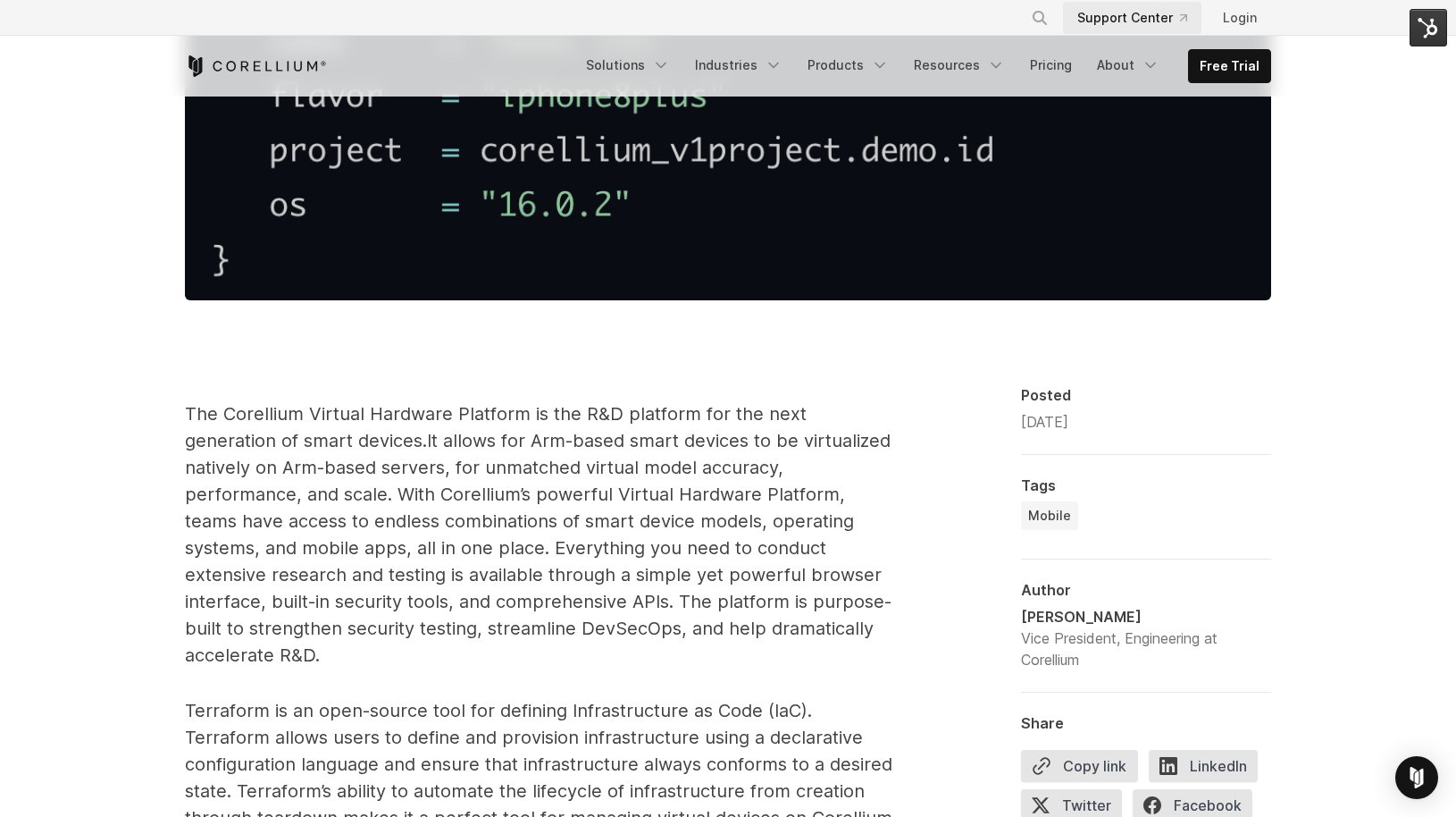
click at [1101, 15] on link "Support Center" at bounding box center [1133, 18] width 139 height 32
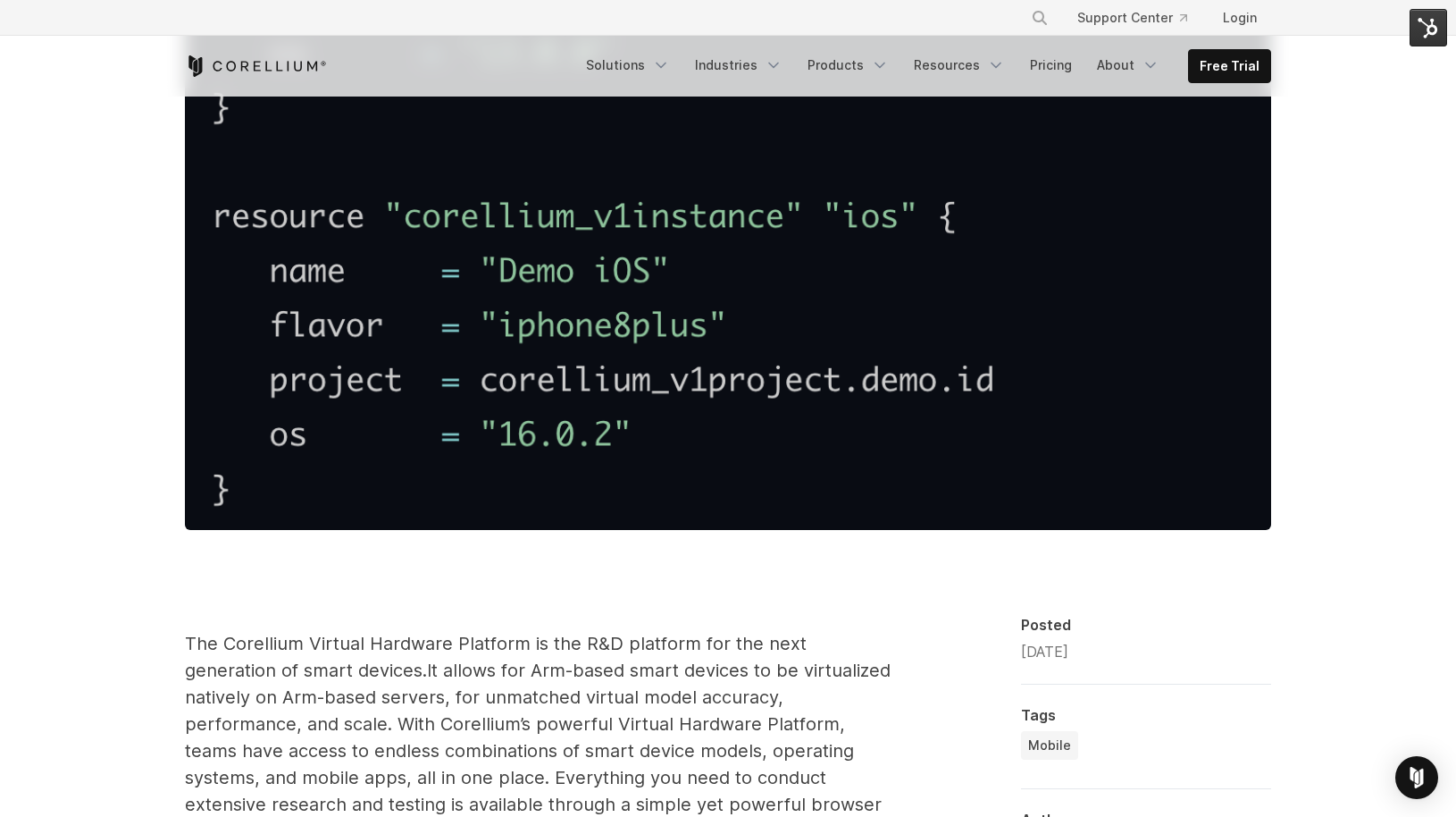
scroll to position [463, 0]
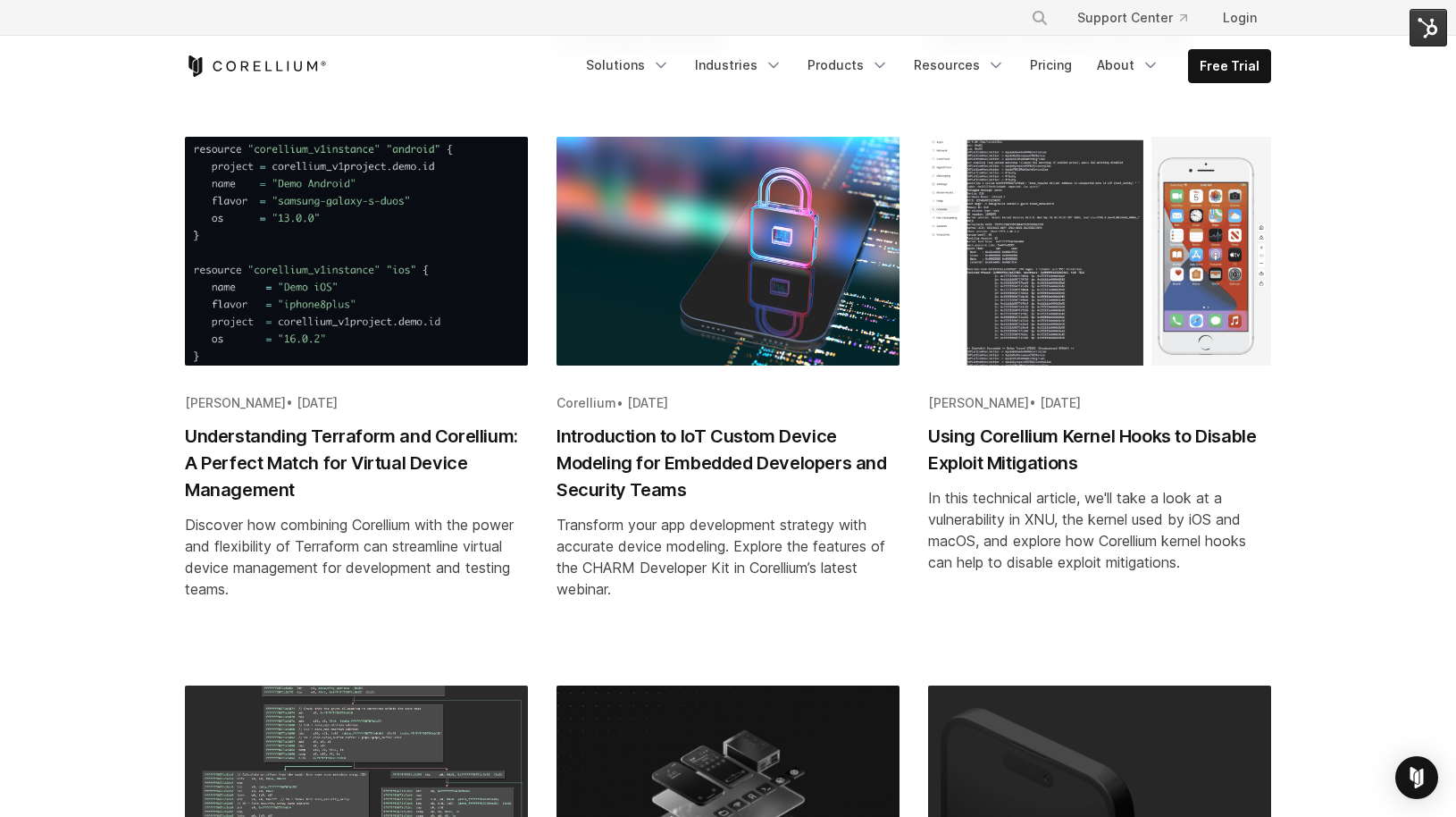
click at [941, 477] on h2 "Using Corellium Kernel Hooks to Disable Exploit Mitigations" at bounding box center [1099, 449] width 343 height 54
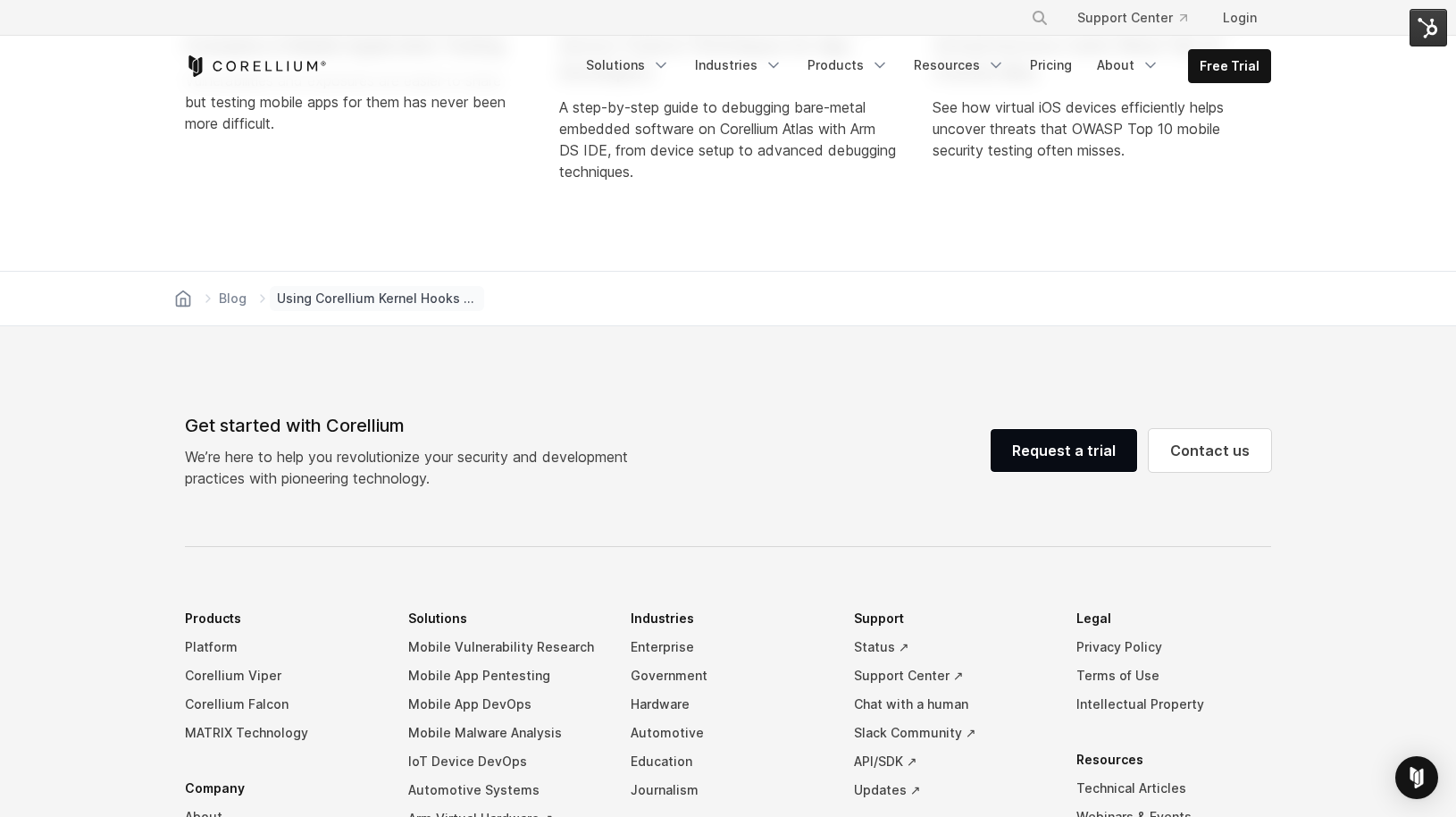
scroll to position [8682, 0]
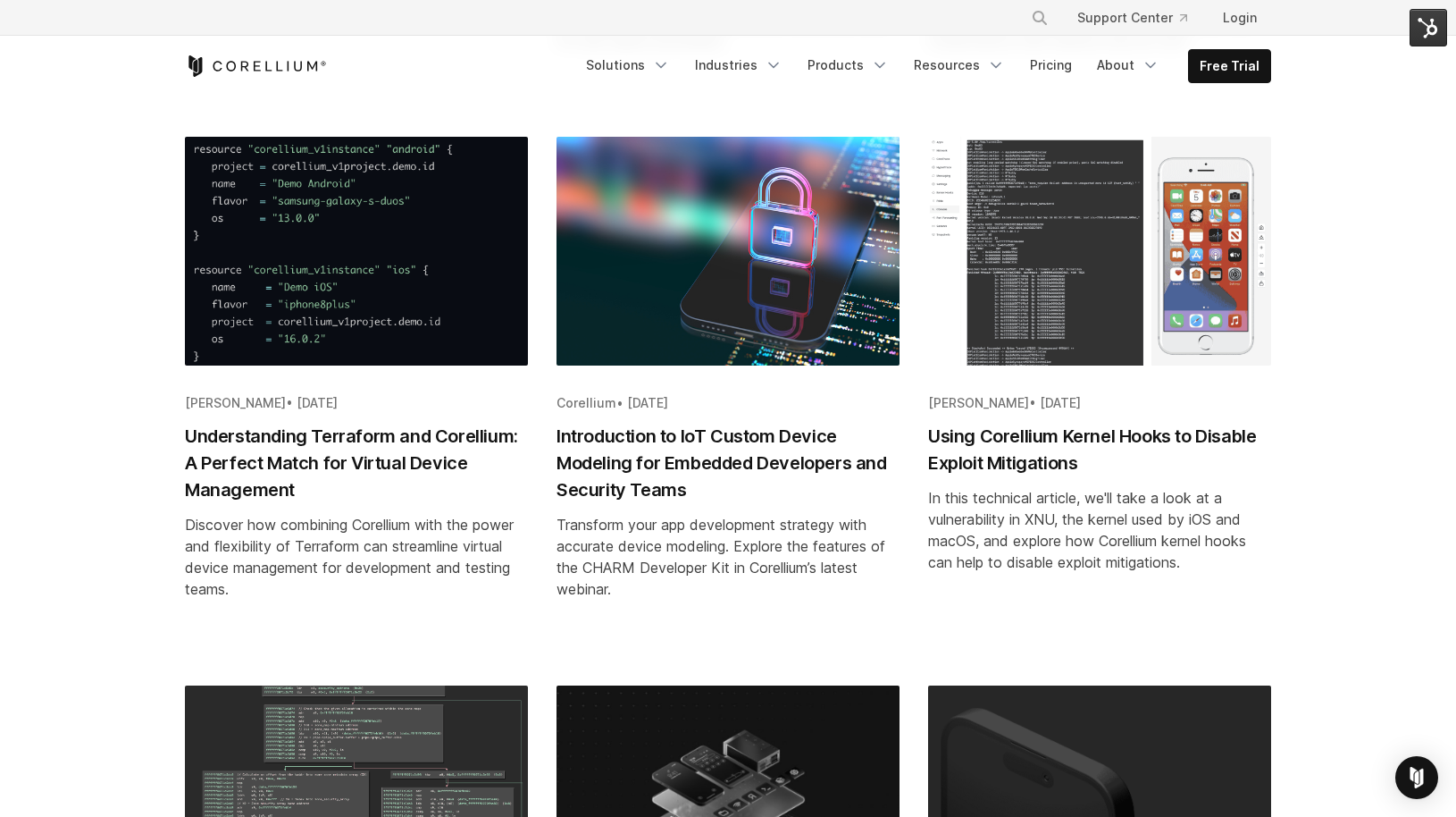
click at [683, 494] on h2 "Introduction to IoT Custom Device Modeling for Embedded Developers and Security…" at bounding box center [728, 462] width 343 height 80
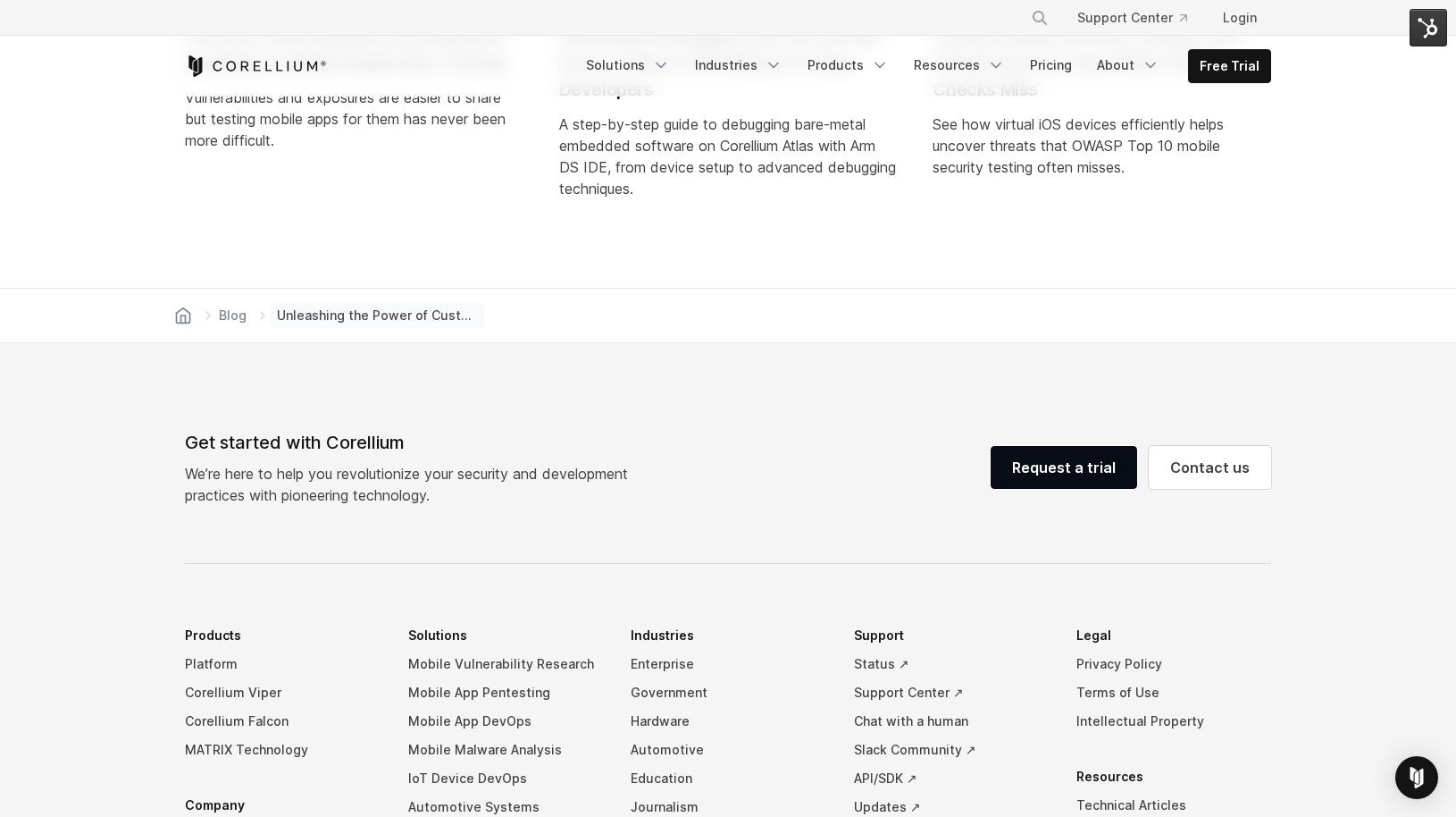
scroll to position [4556, 0]
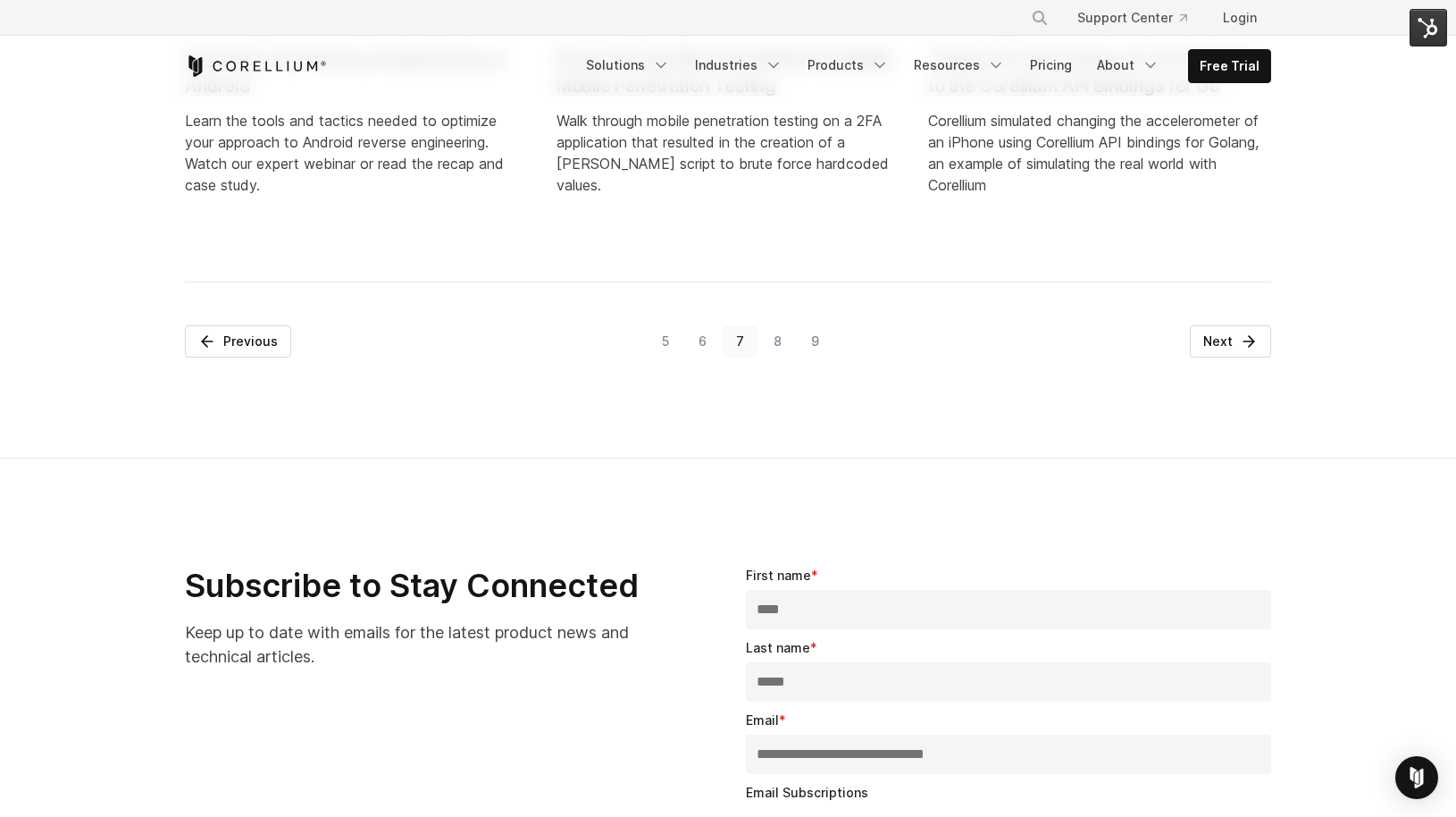
scroll to position [2111, 0]
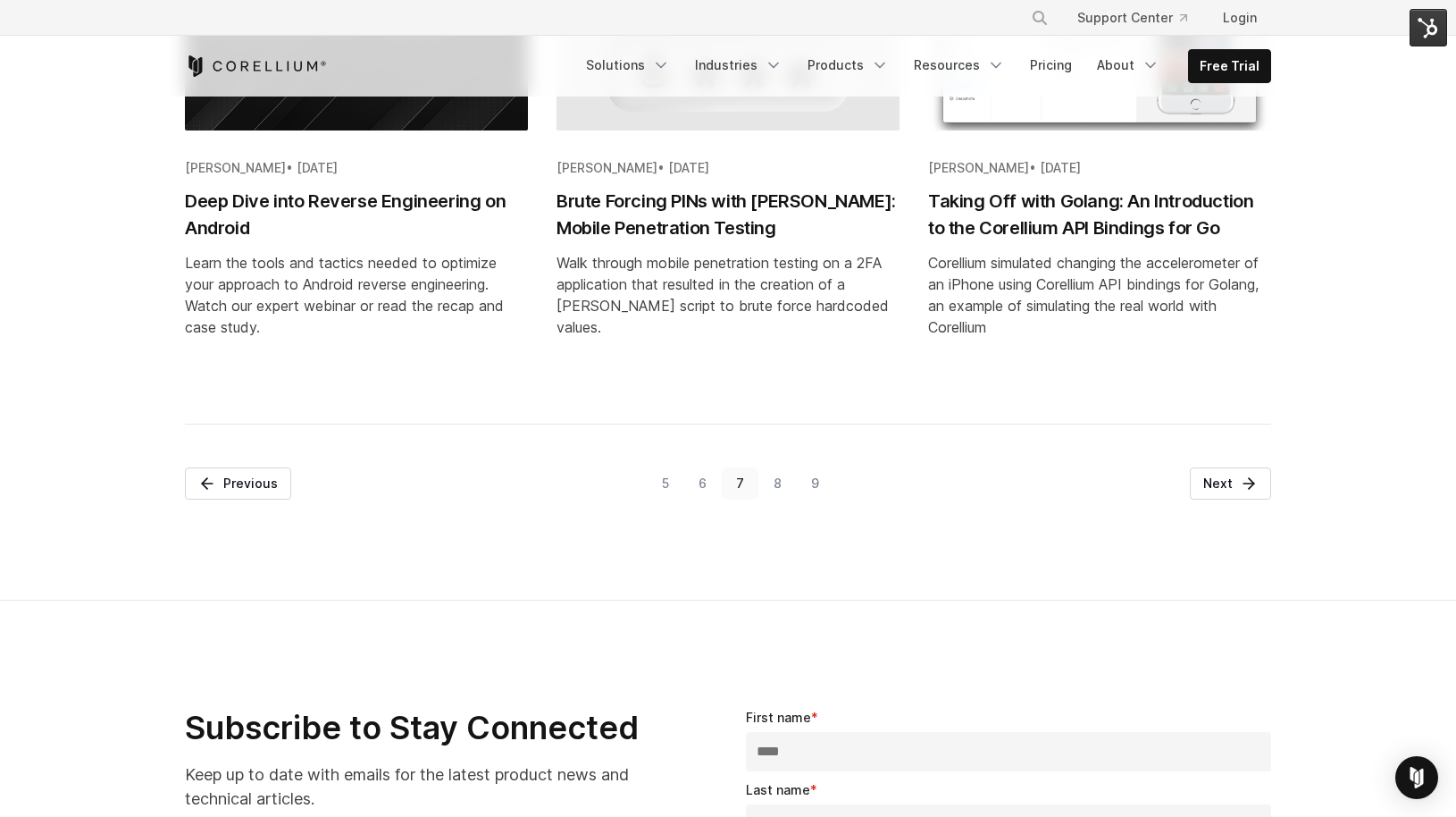
click at [697, 500] on link "6" at bounding box center [703, 484] width 38 height 32
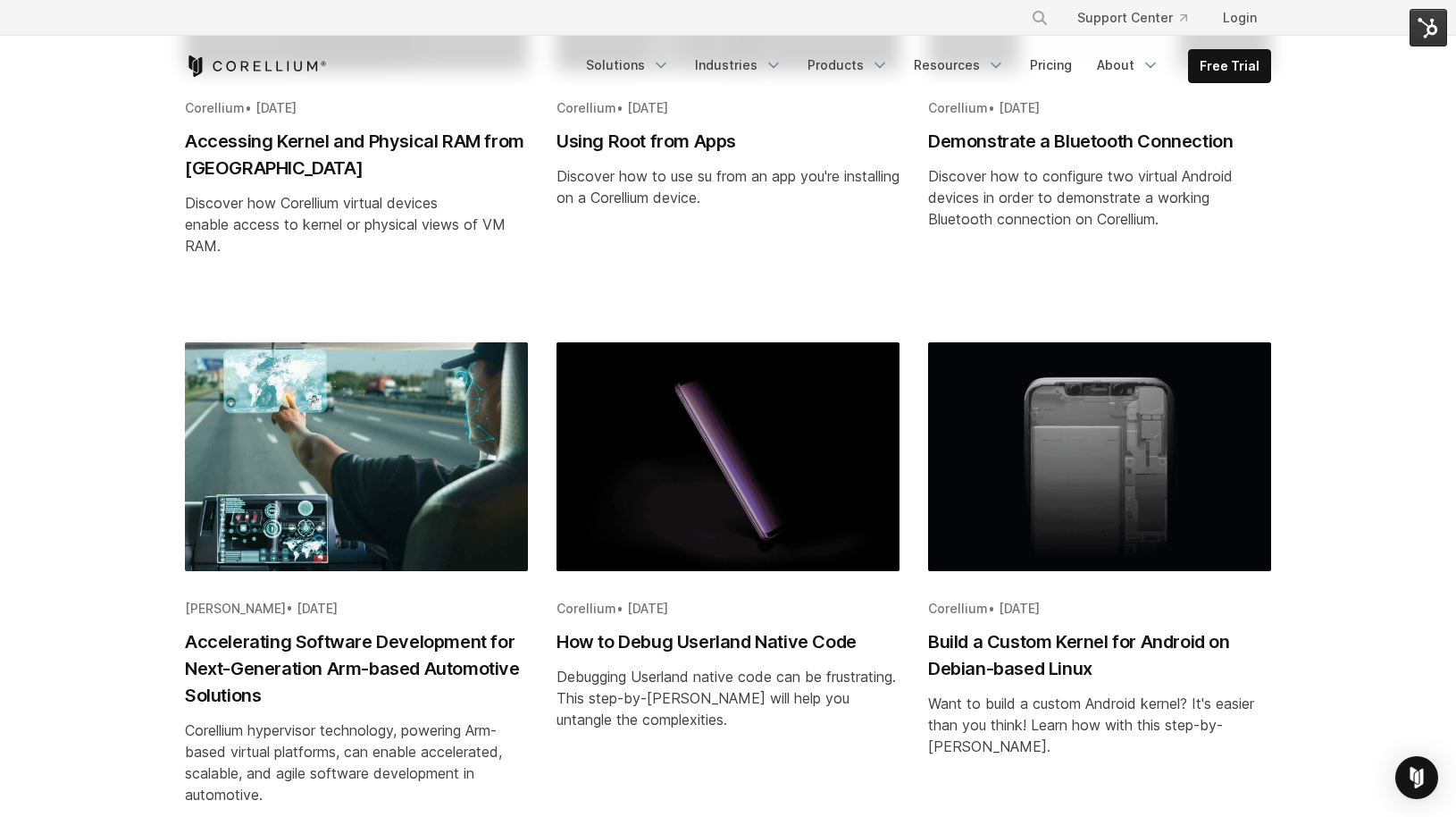
scroll to position [575, 0]
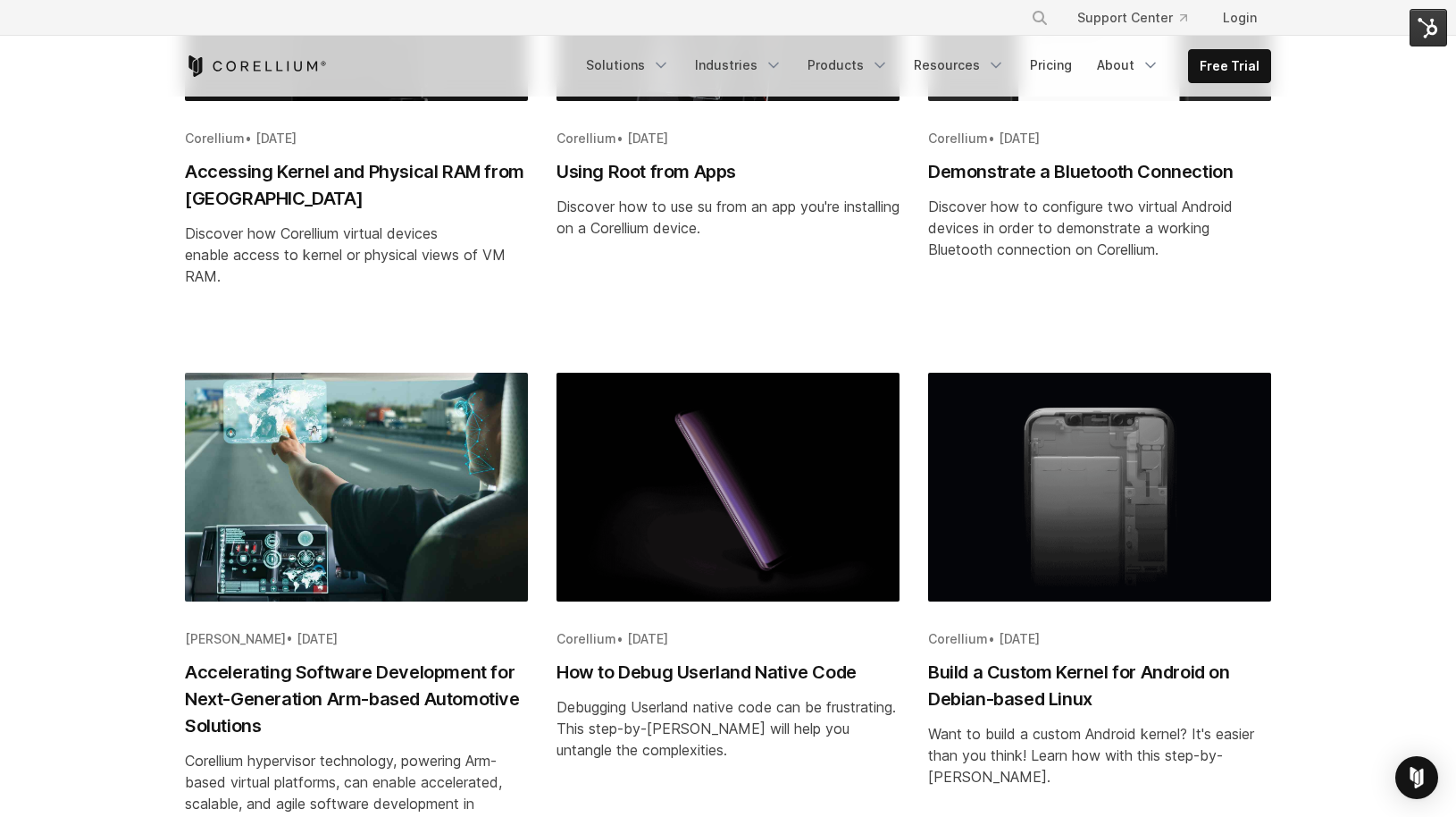
click at [985, 169] on h2 "Demonstrate a Bluetooth Connection" at bounding box center [1099, 172] width 343 height 27
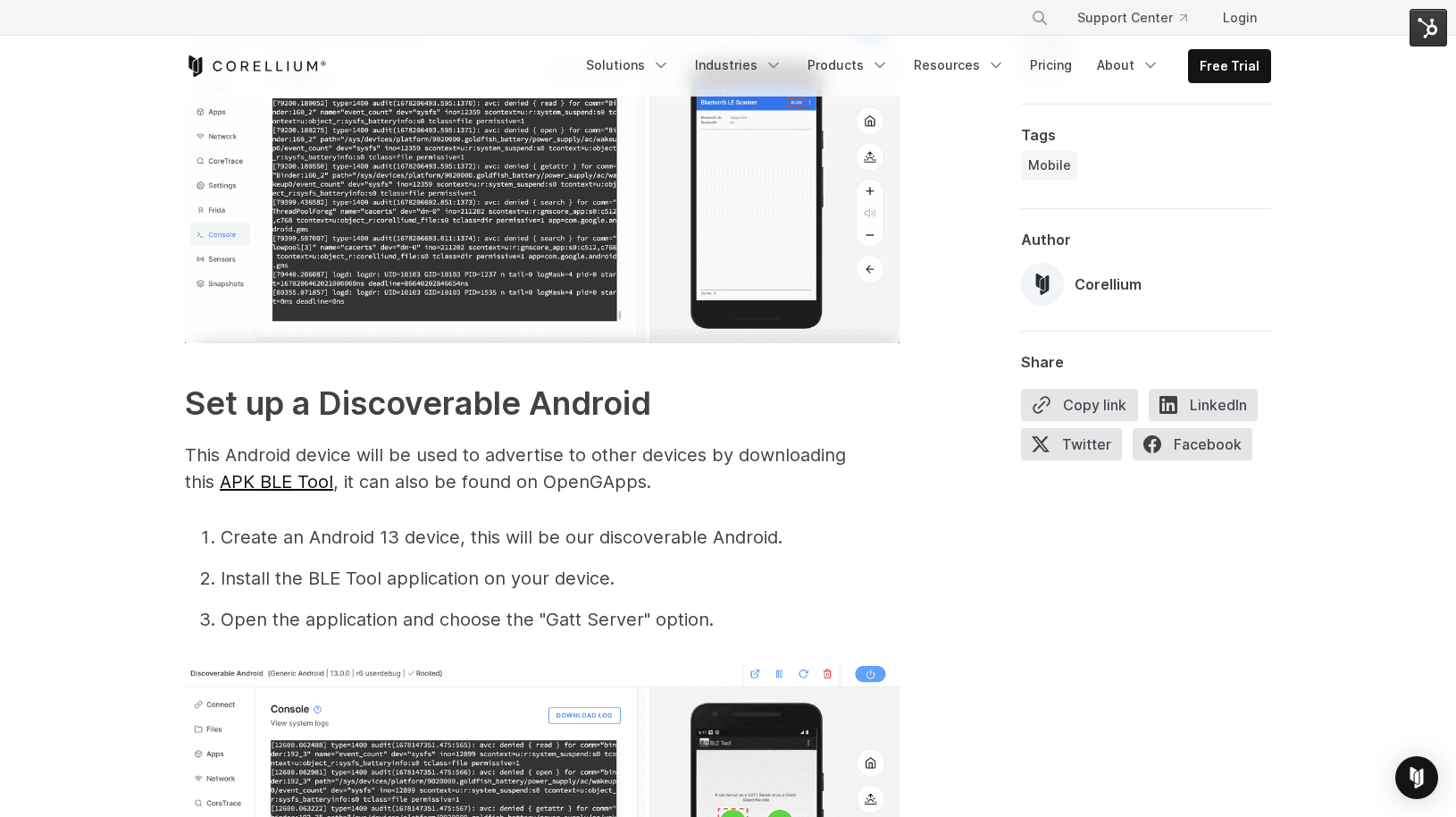
scroll to position [1637, 0]
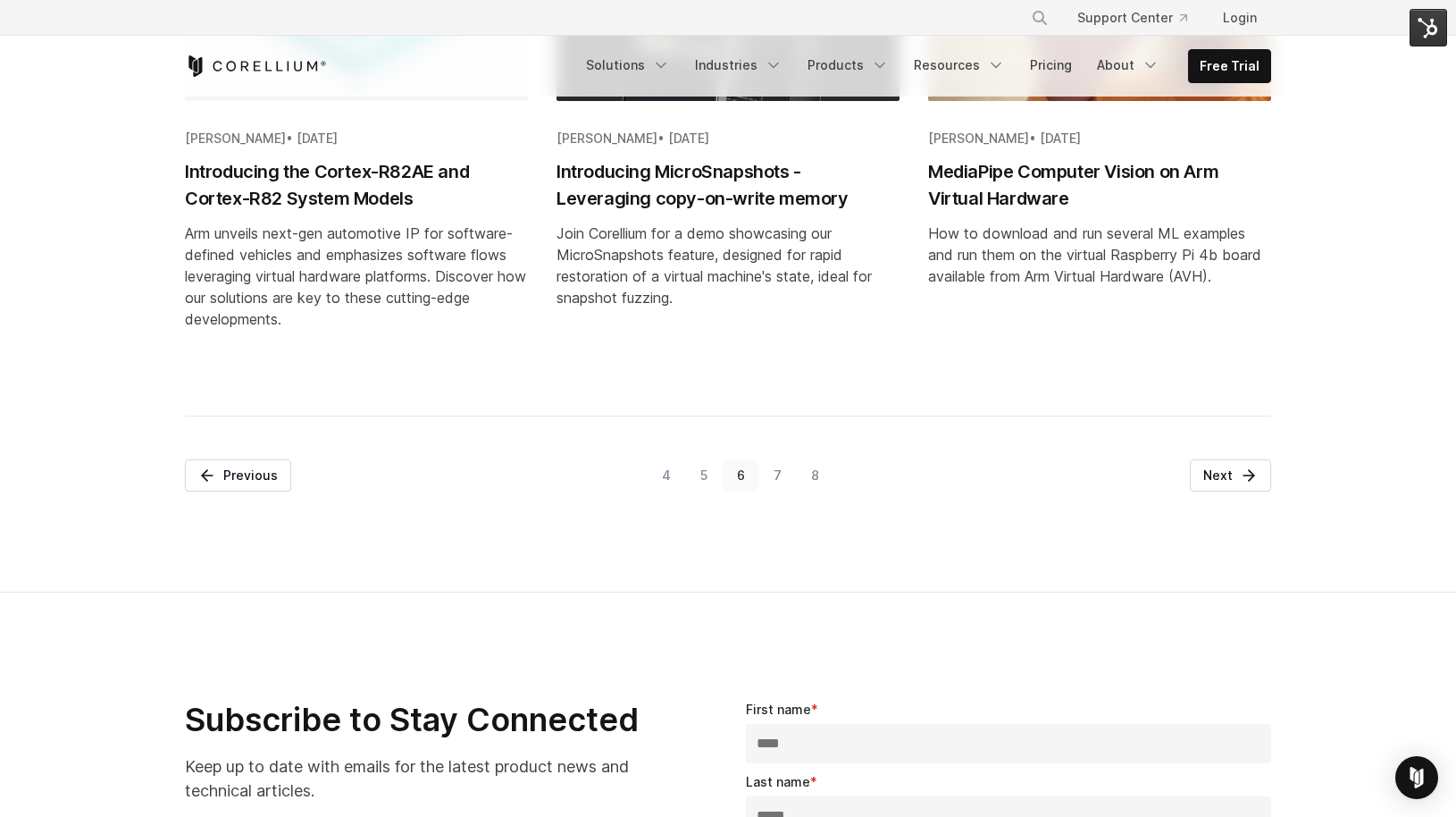
scroll to position [2357, 0]
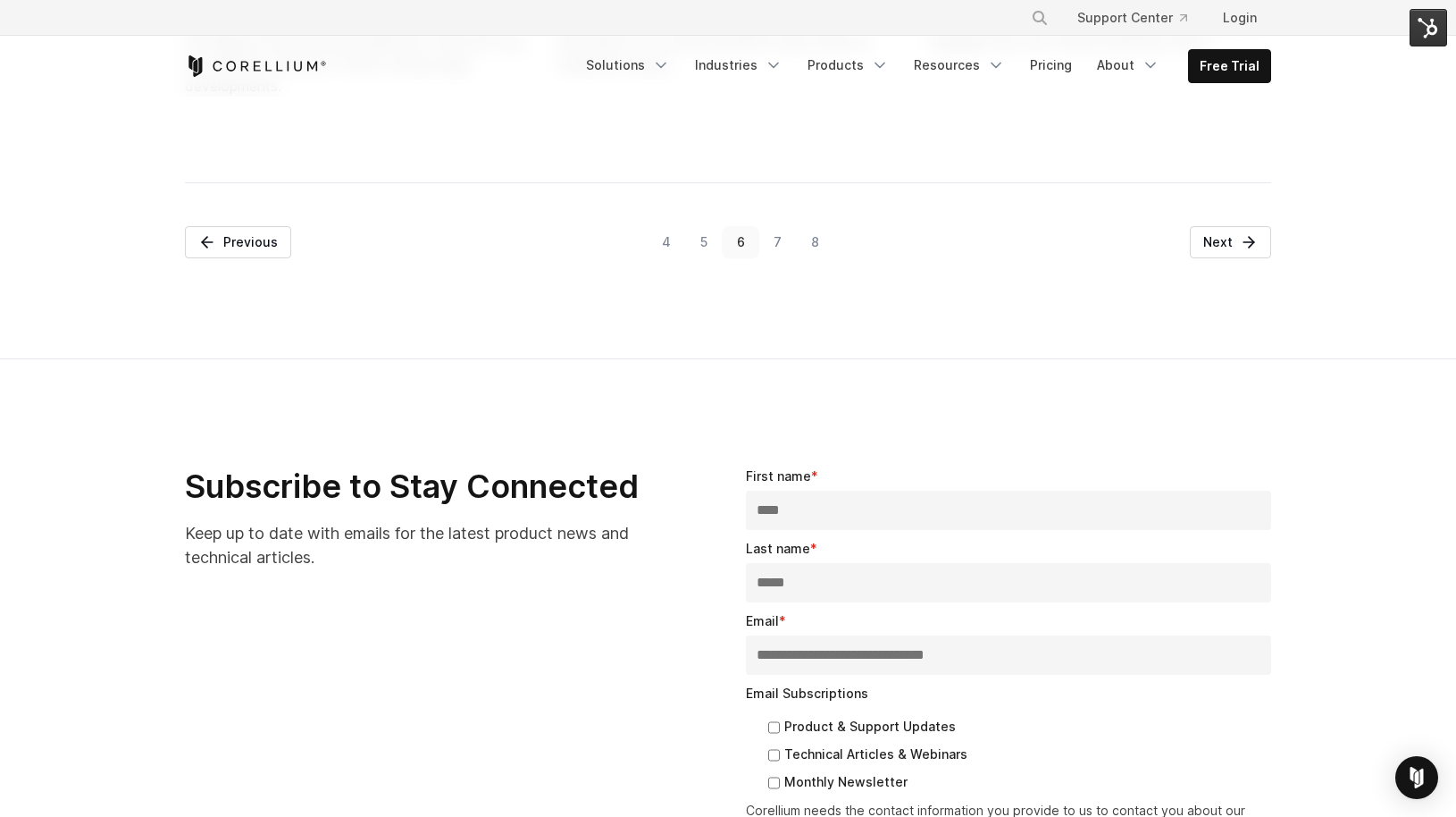
click at [702, 235] on link "5" at bounding box center [703, 242] width 37 height 32
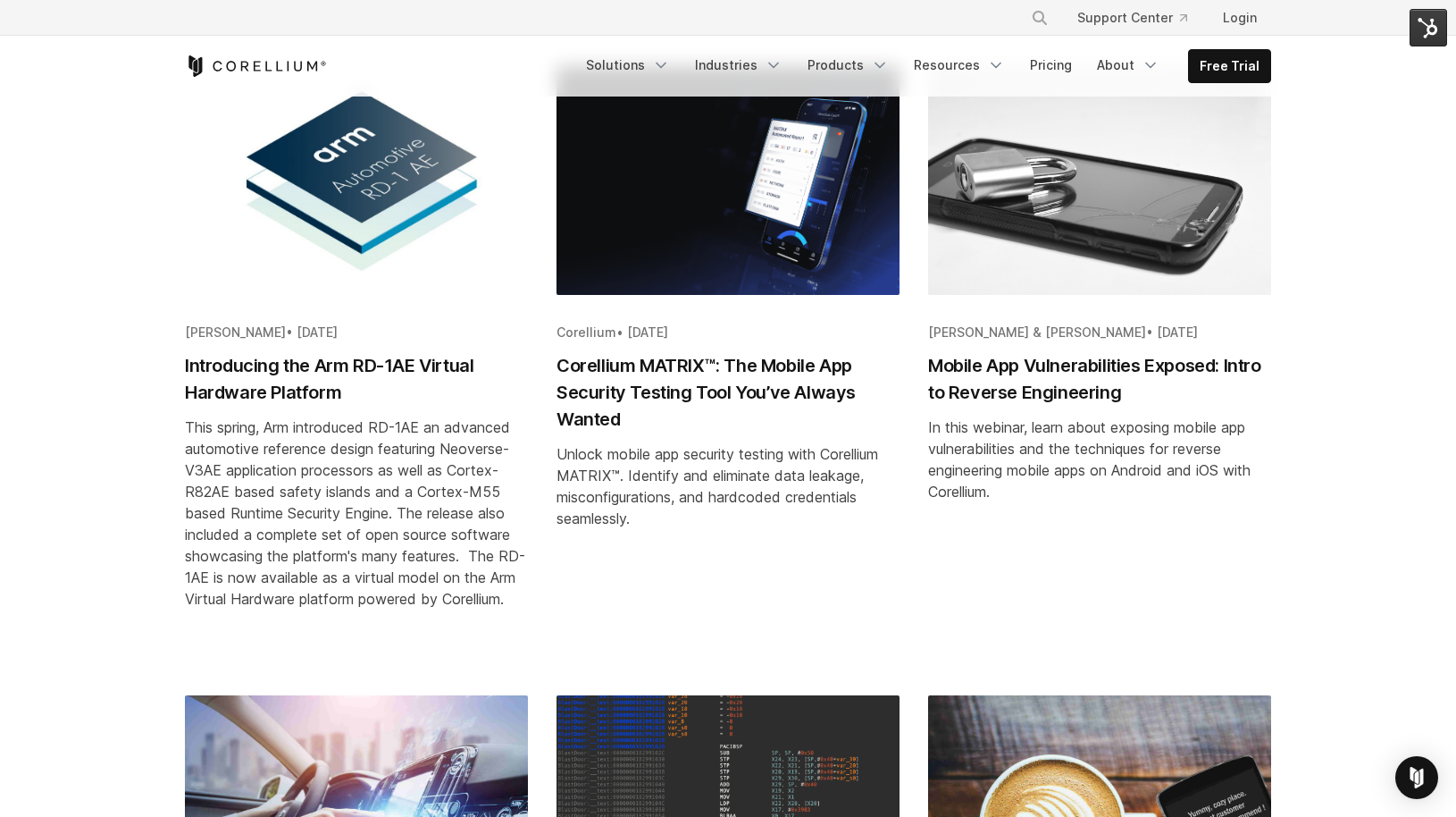
scroll to position [383, 0]
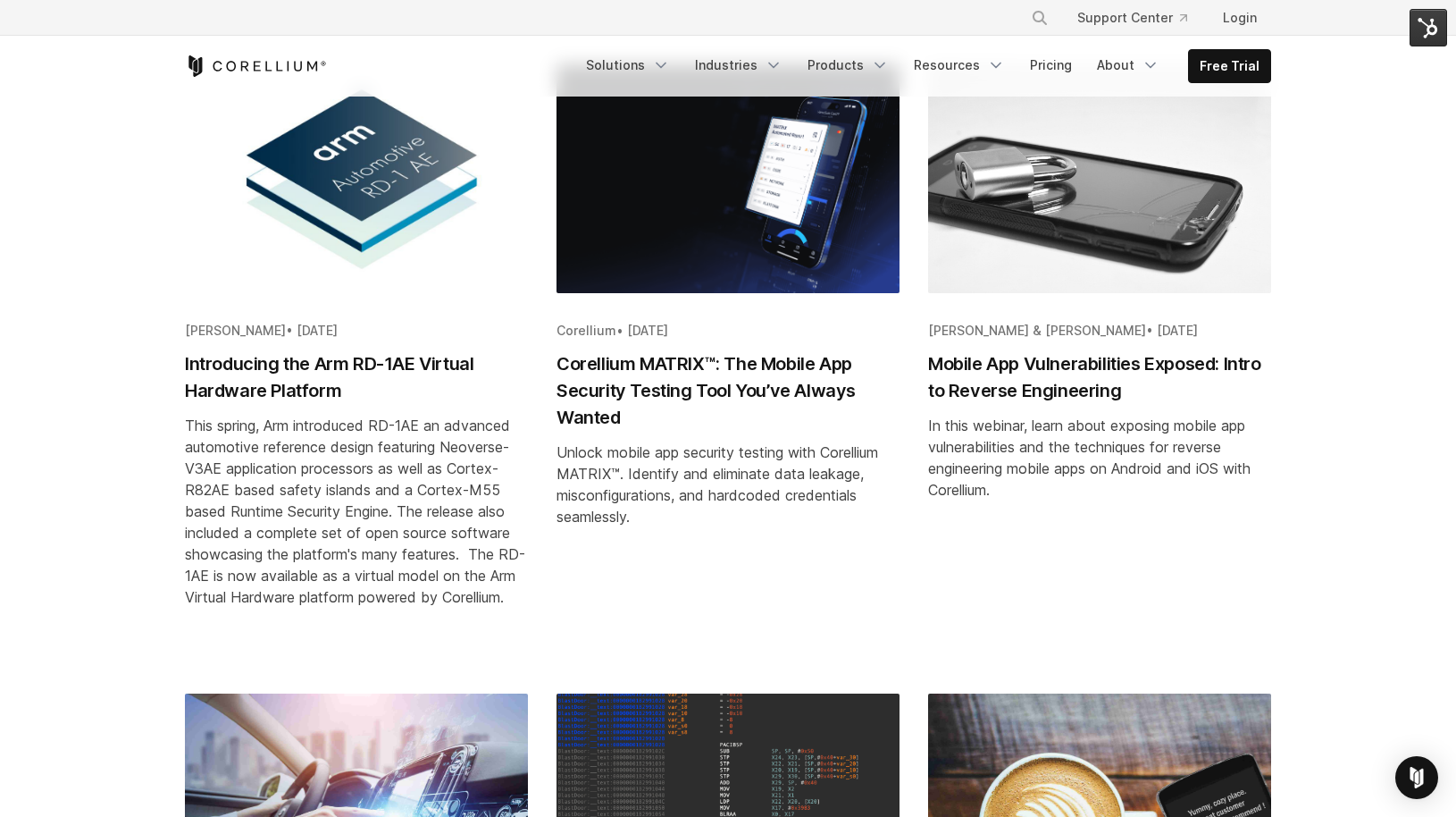
click at [974, 365] on h2 "Mobile App Vulnerabilities Exposed: Intro to Reverse Engineering" at bounding box center [1099, 377] width 343 height 54
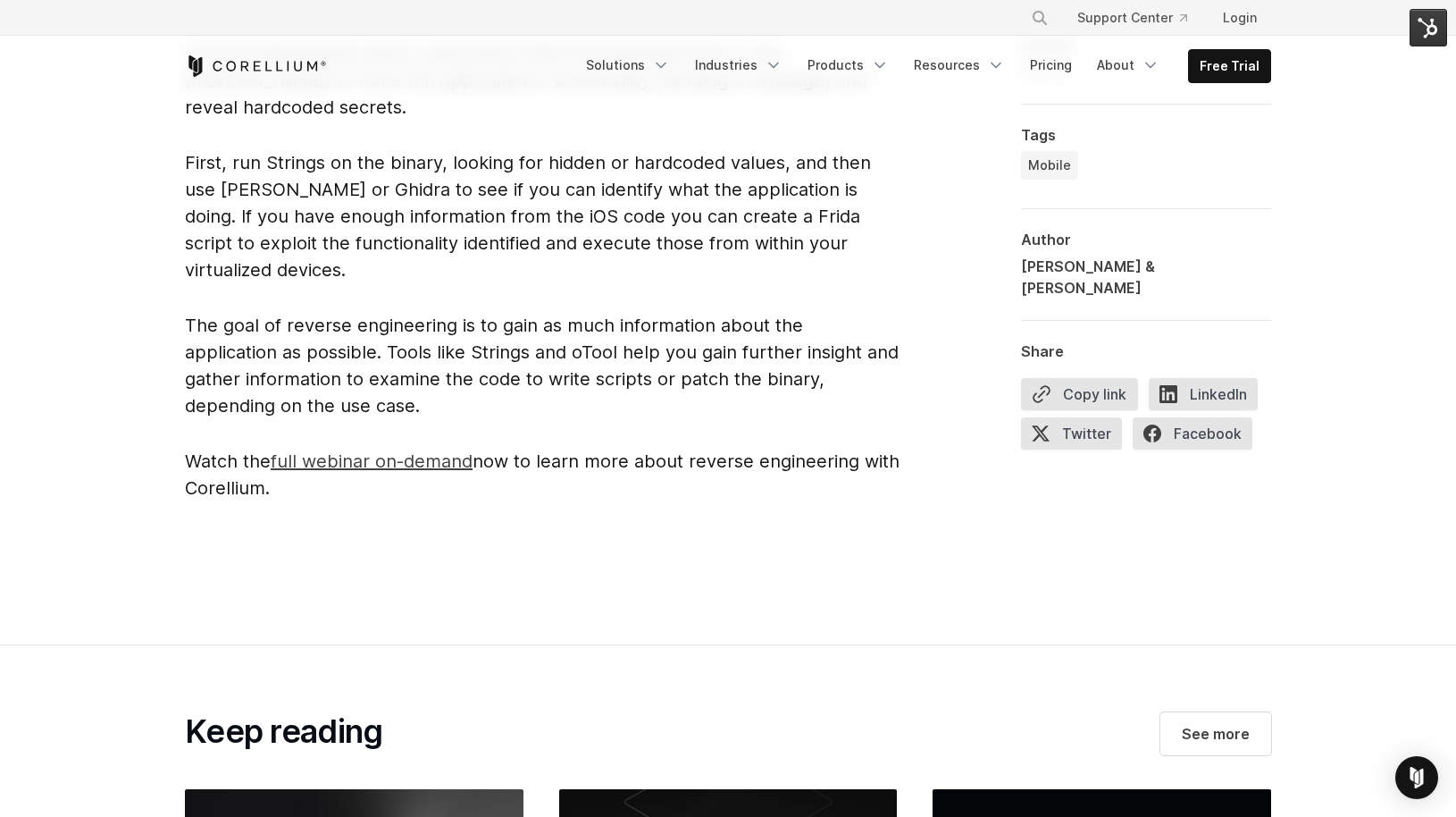
scroll to position [4807, 0]
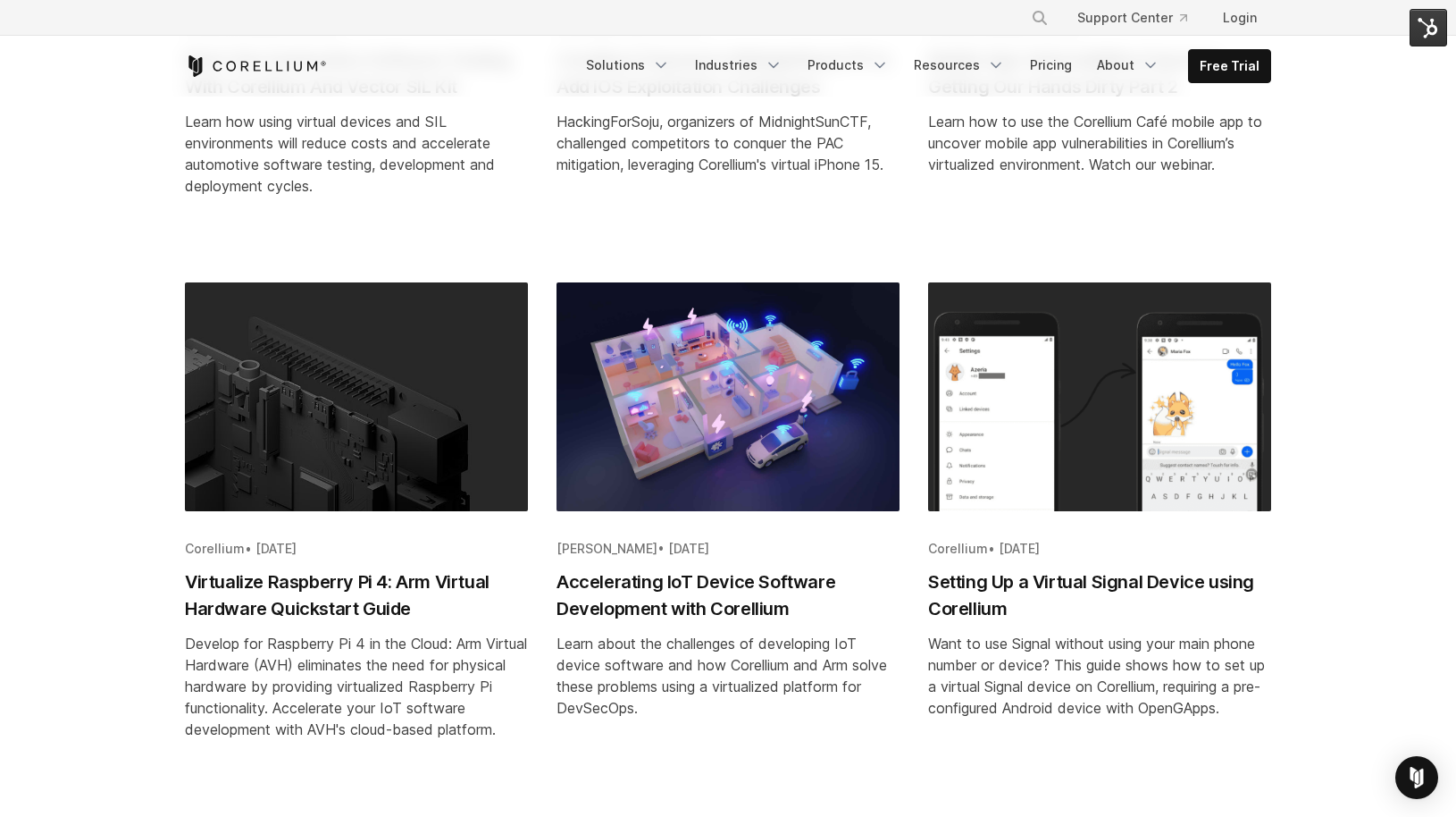
scroll to position [1325, 0]
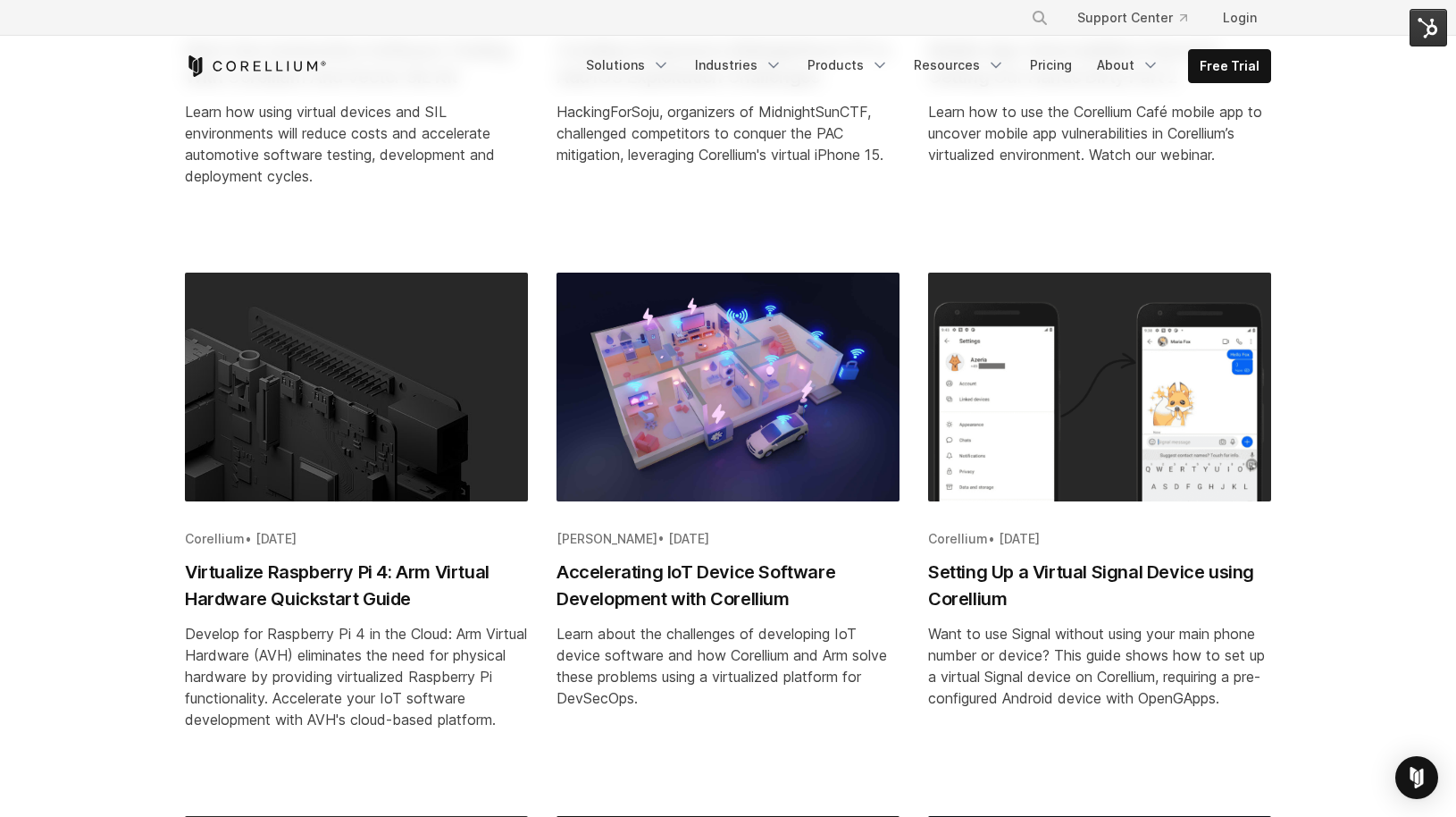
click at [981, 598] on h2 "Setting Up a Virtual Signal Device using Corellium" at bounding box center [1099, 586] width 343 height 54
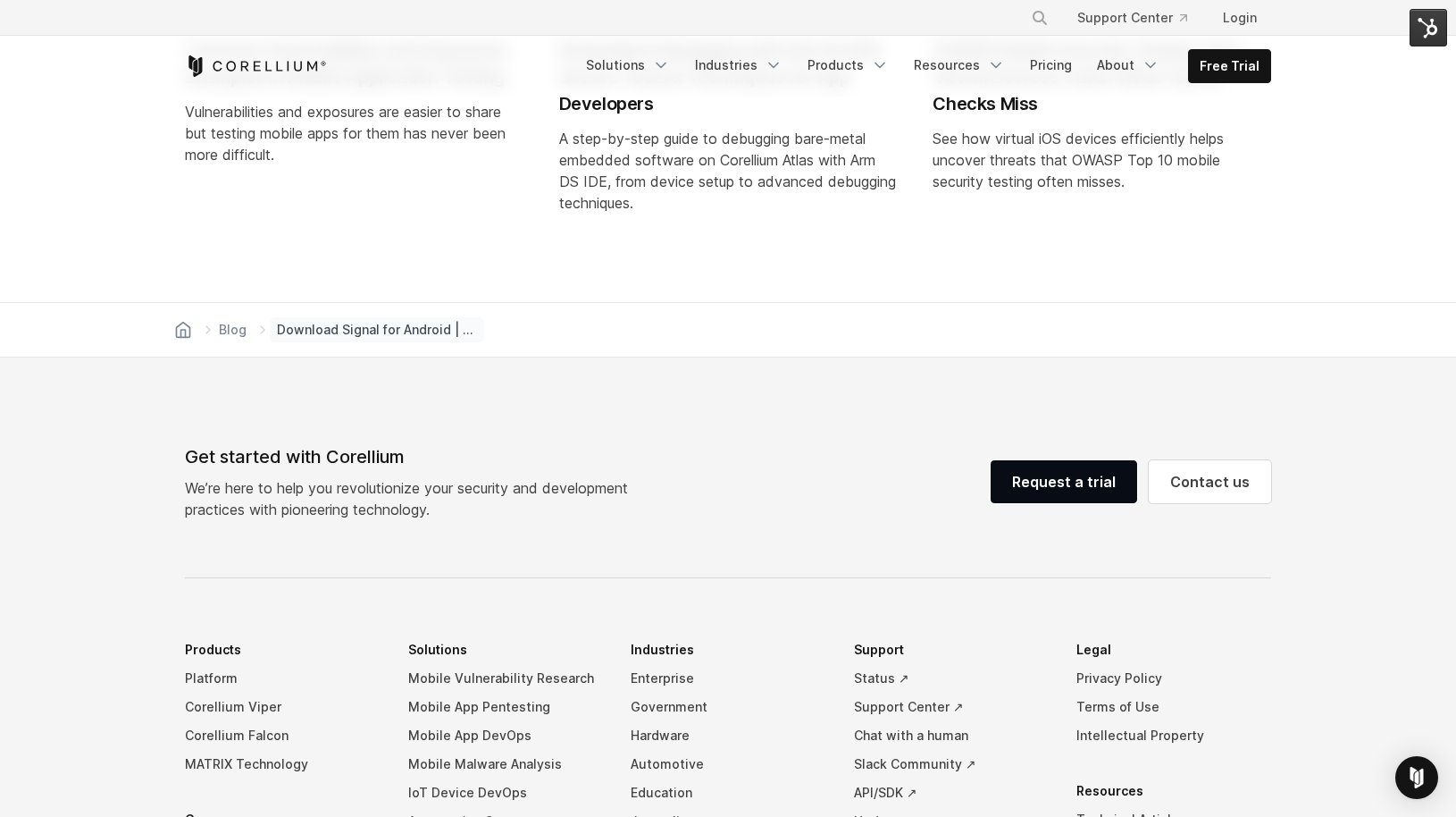
scroll to position [6832, 0]
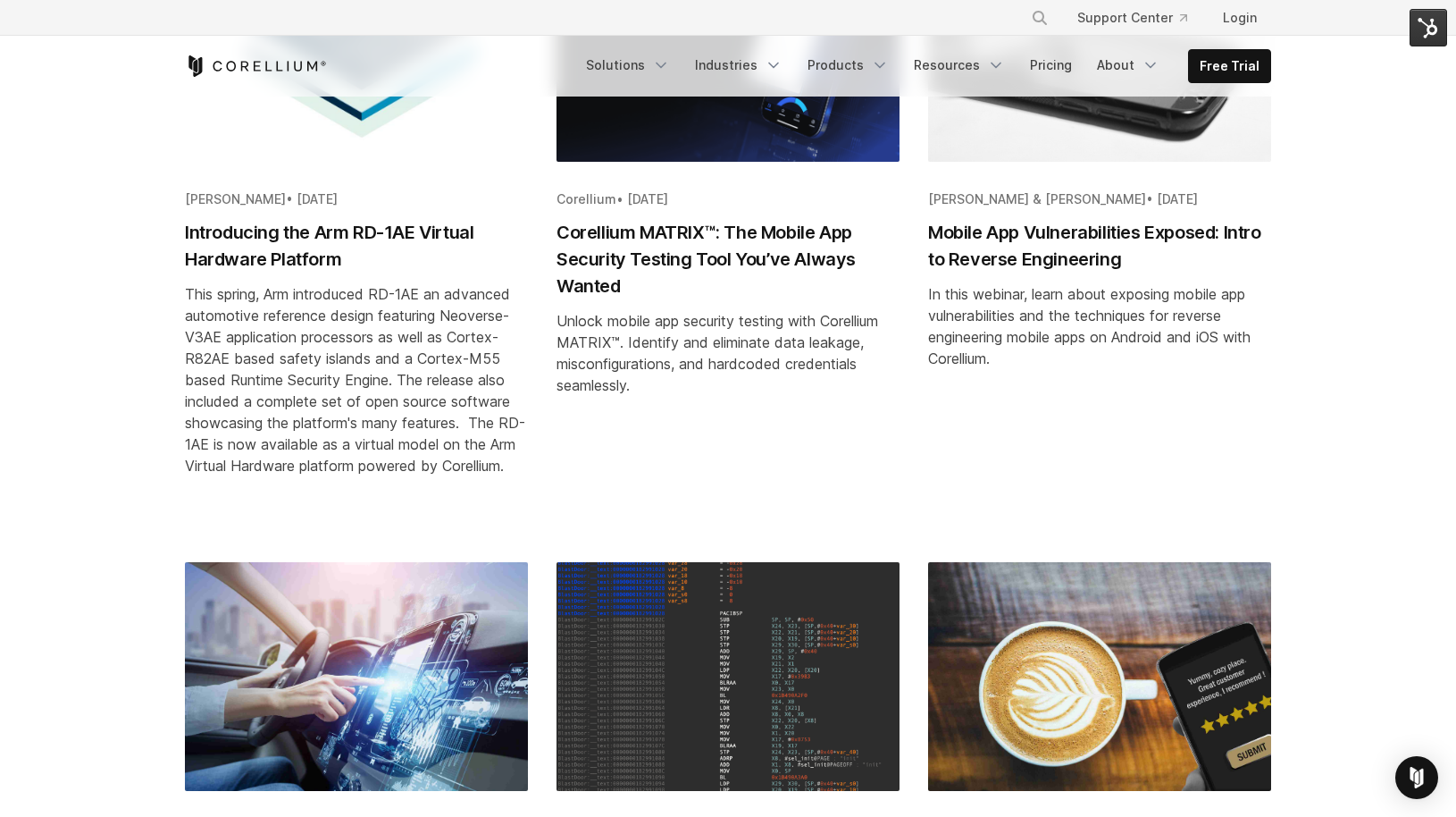
scroll to position [497, 0]
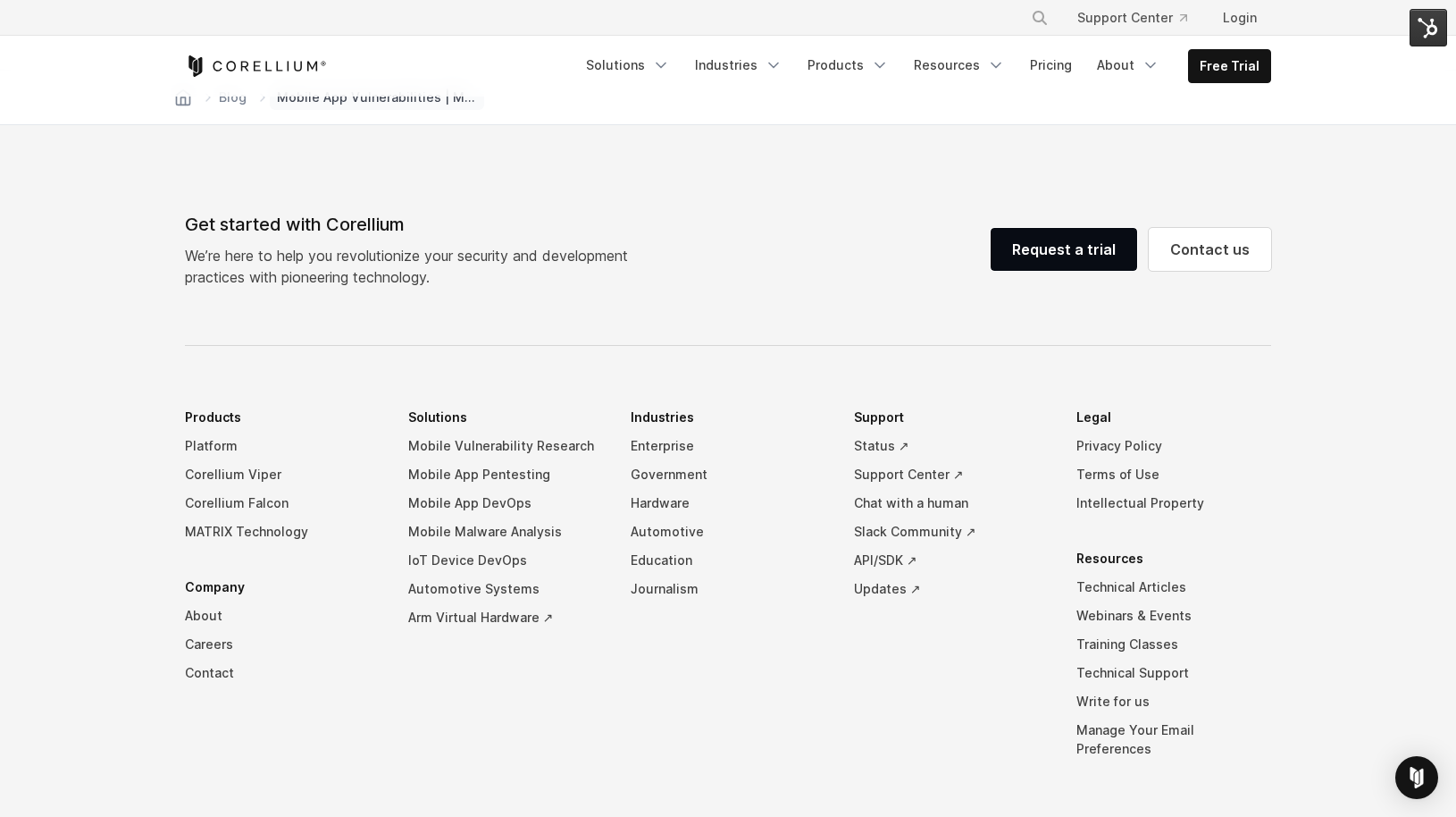
scroll to position [5105, 0]
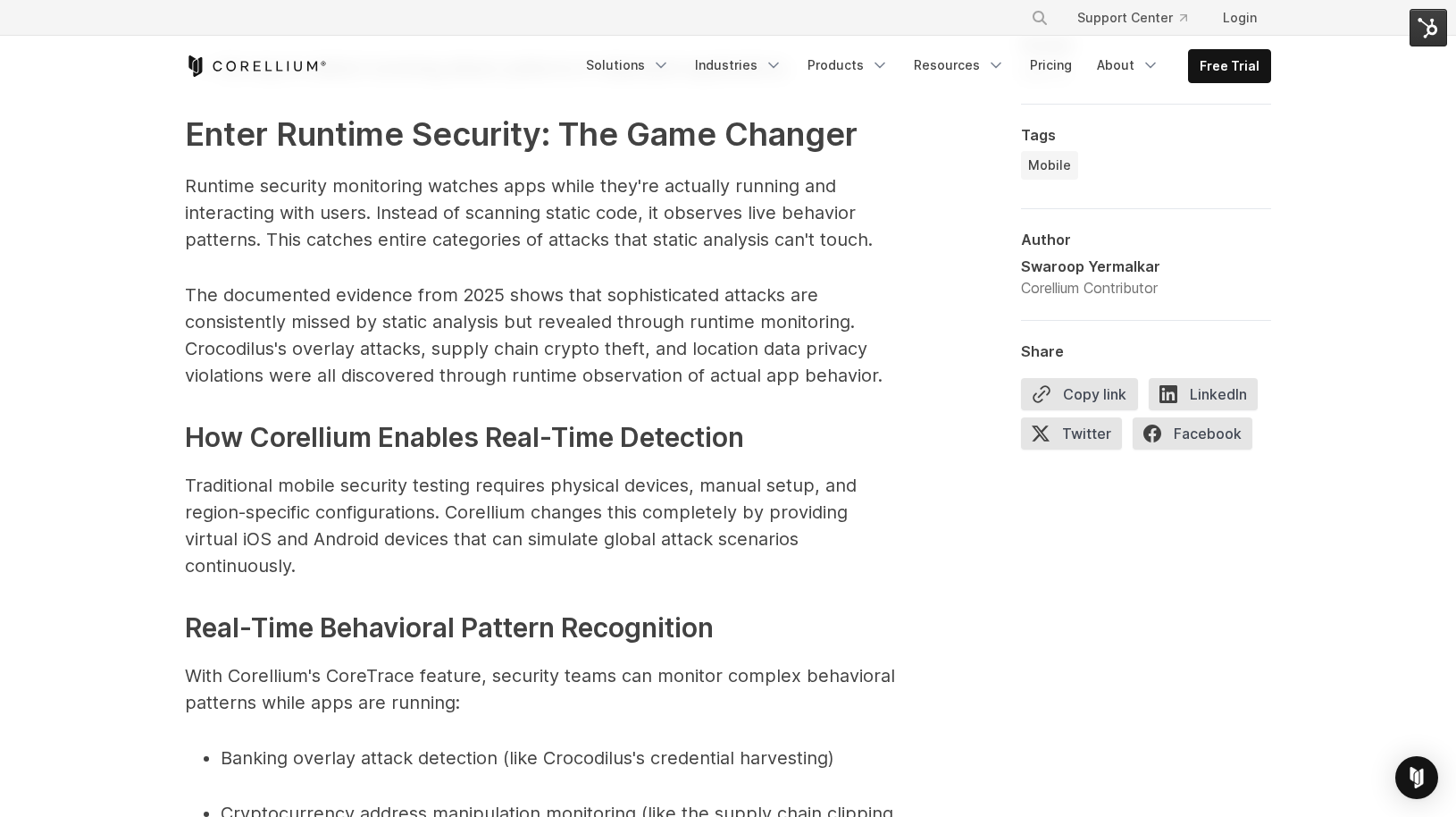
scroll to position [6096, 0]
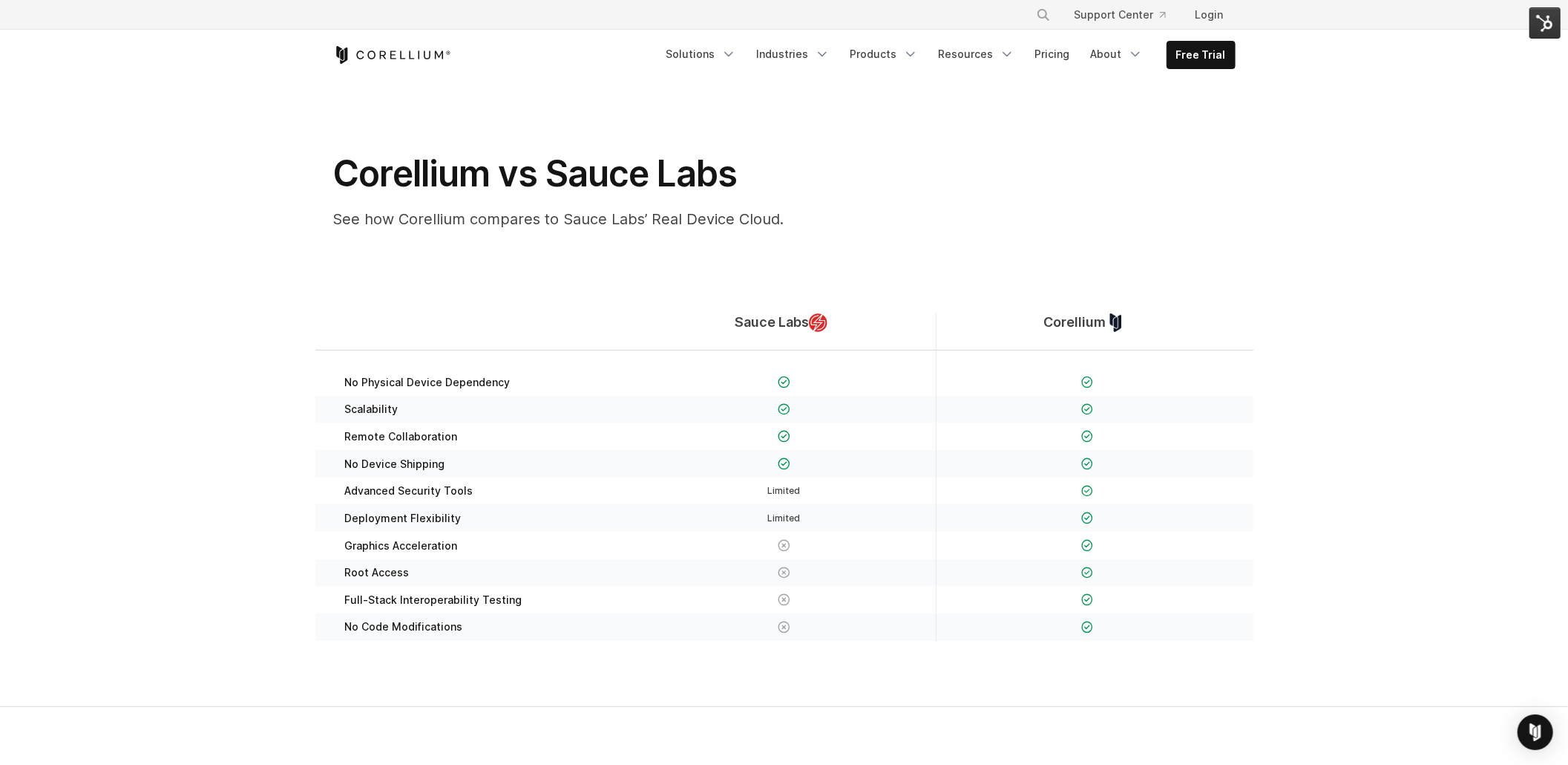
click at [1544, 24] on img at bounding box center [1546, 23] width 31 height 31
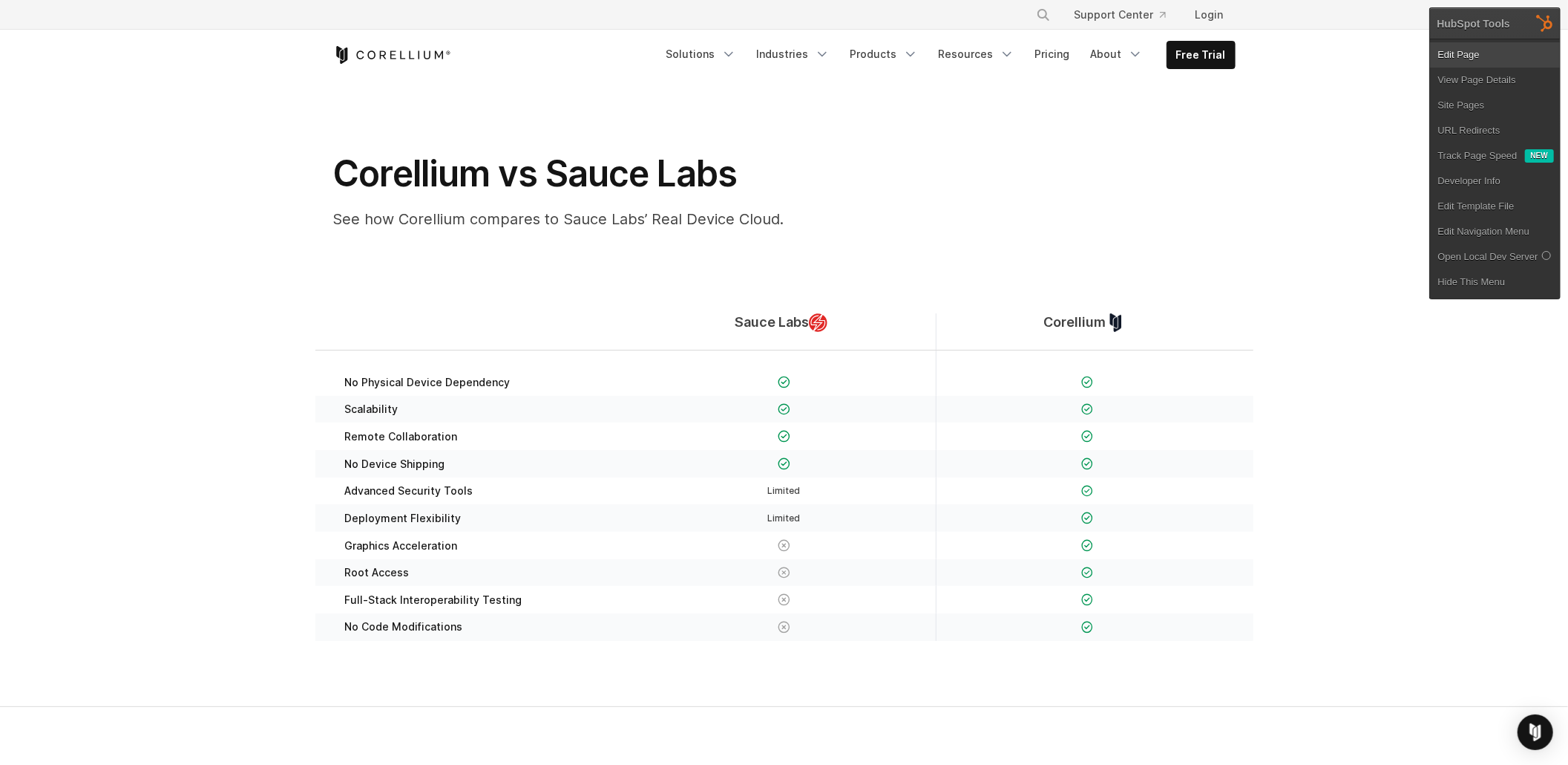
click at [1486, 53] on link "Edit Page" at bounding box center [1495, 55] width 130 height 25
